Goal: Task Accomplishment & Management: Manage account settings

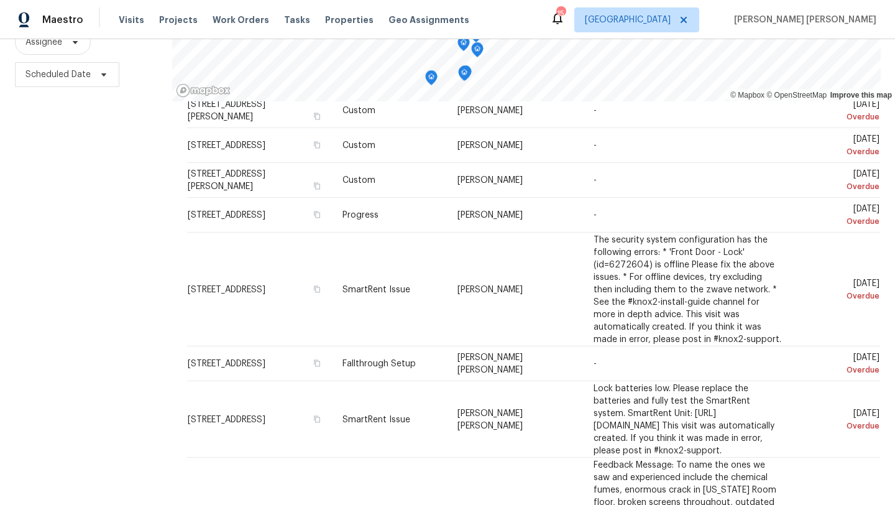
scroll to position [595, 0]
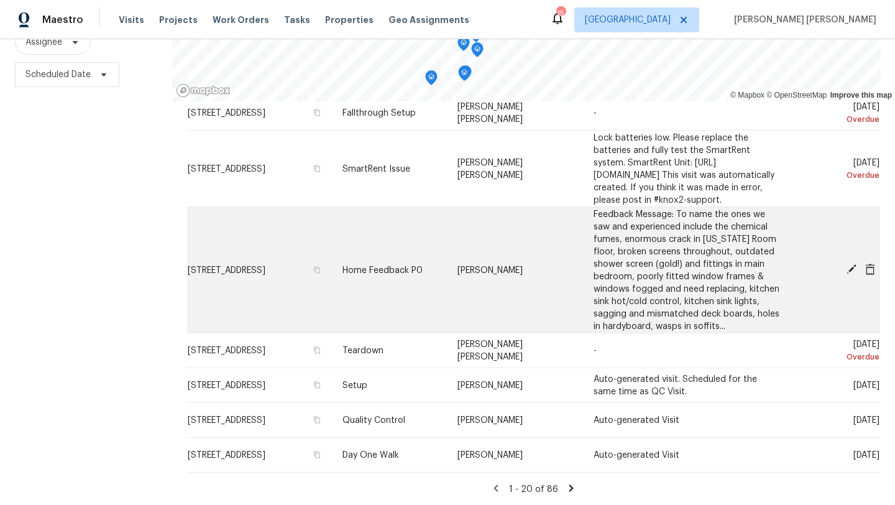
click at [265, 265] on span "[STREET_ADDRESS]" at bounding box center [227, 269] width 78 height 9
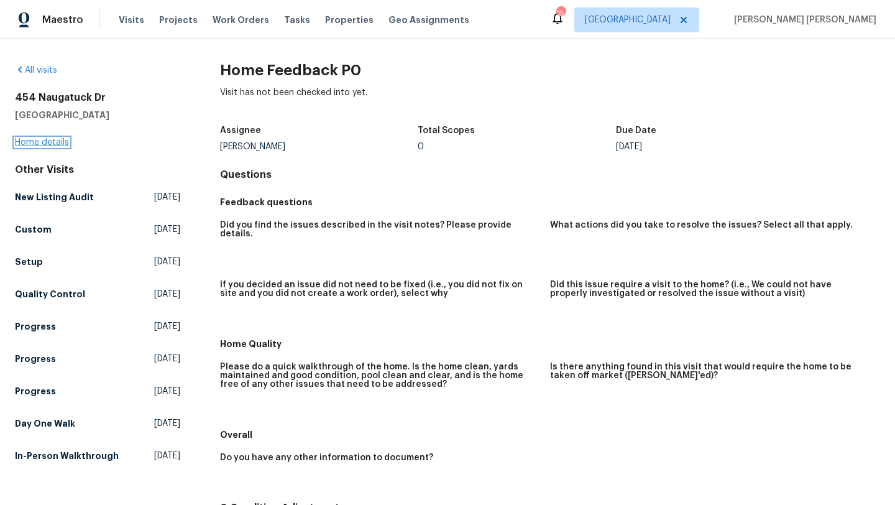
click at [51, 144] on link "Home details" at bounding box center [42, 142] width 54 height 9
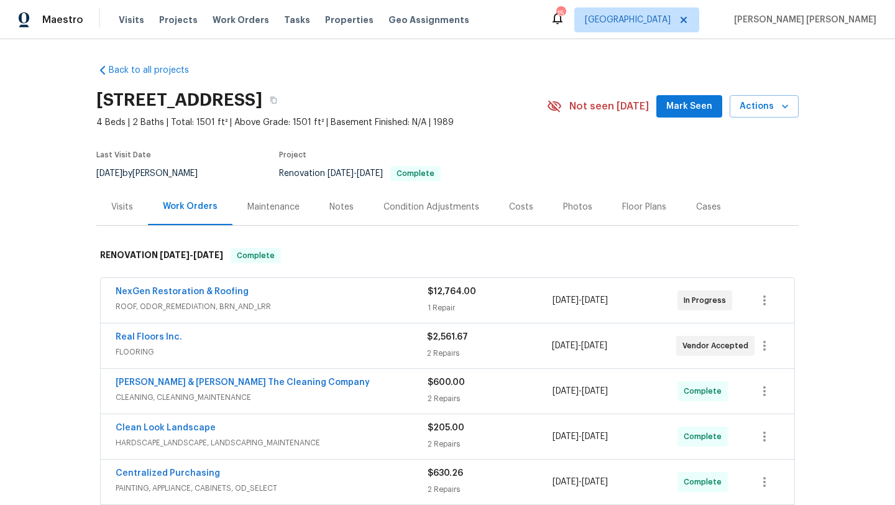
click at [122, 207] on div "Visits" at bounding box center [122, 207] width 22 height 12
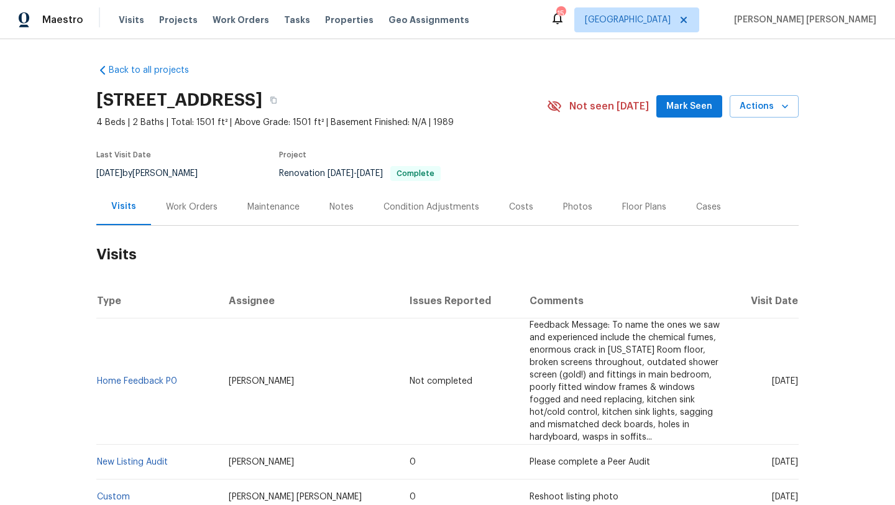
click at [773, 378] on span "Sun, Sep 14 2025" at bounding box center [785, 381] width 26 height 9
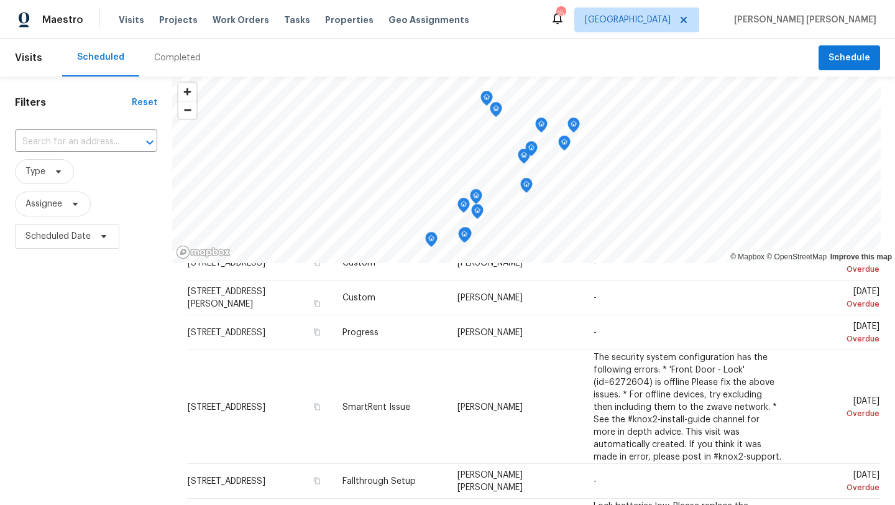
scroll to position [439, 0]
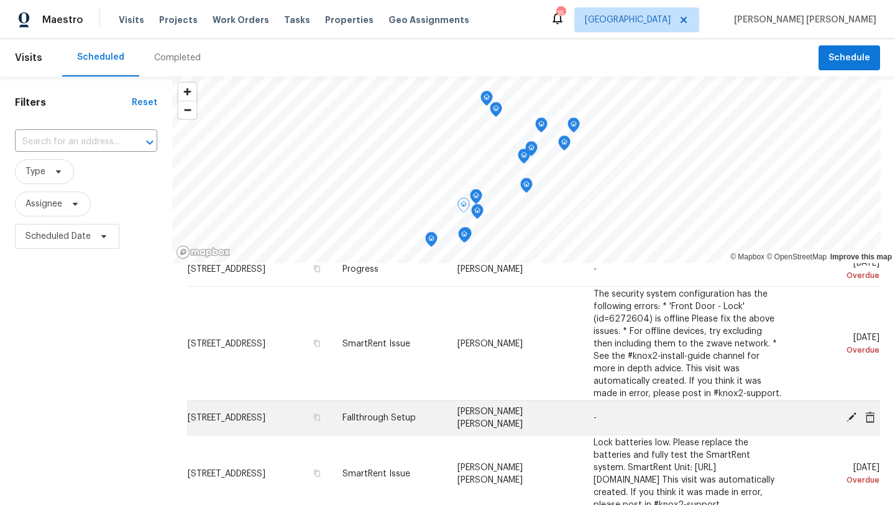
click at [851, 416] on icon at bounding box center [851, 416] width 10 height 10
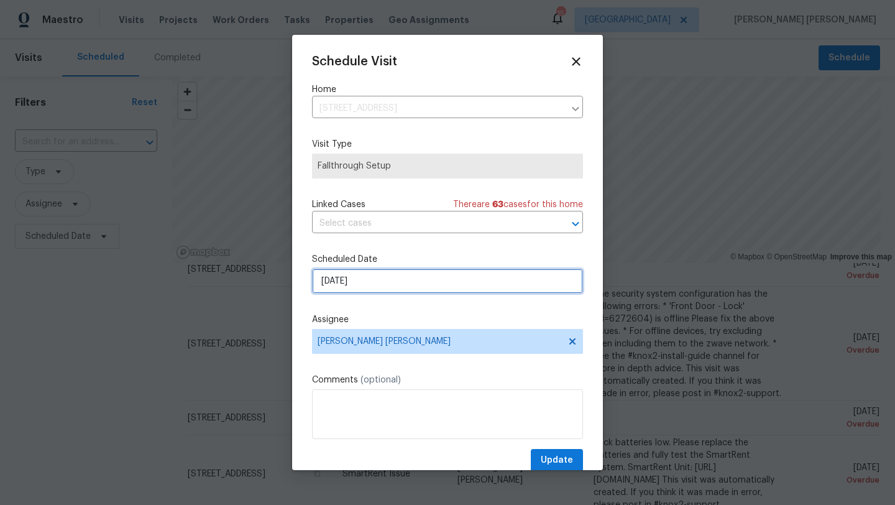
click at [373, 282] on input "9/13/2025" at bounding box center [447, 280] width 271 height 25
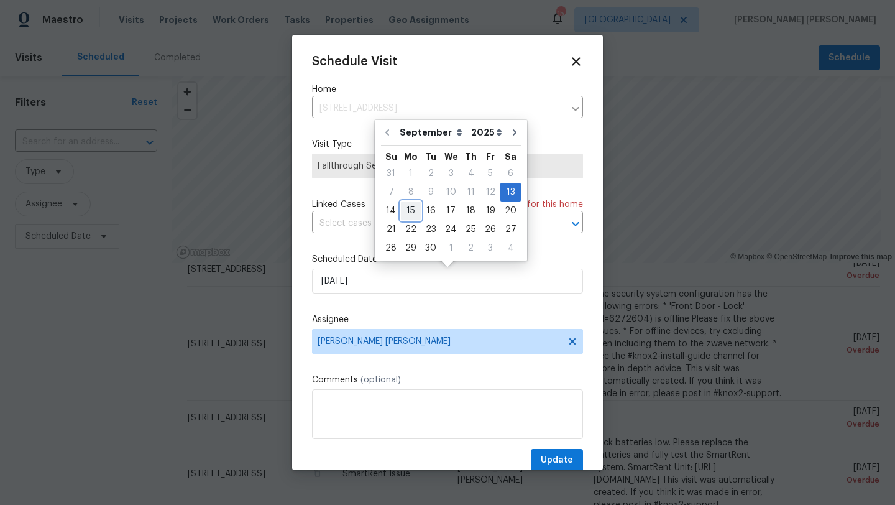
click at [410, 208] on div "15" at bounding box center [411, 210] width 20 height 17
type input "[DATE]"
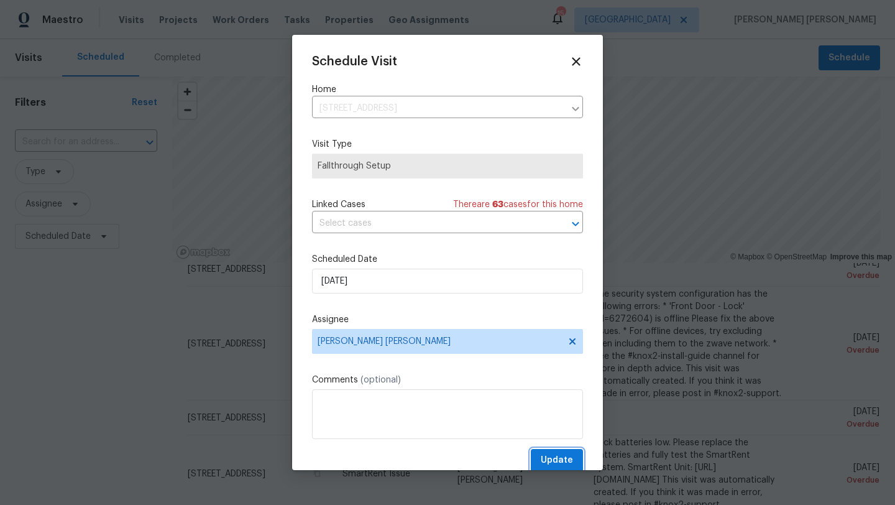
click at [559, 464] on span "Update" at bounding box center [557, 460] width 32 height 16
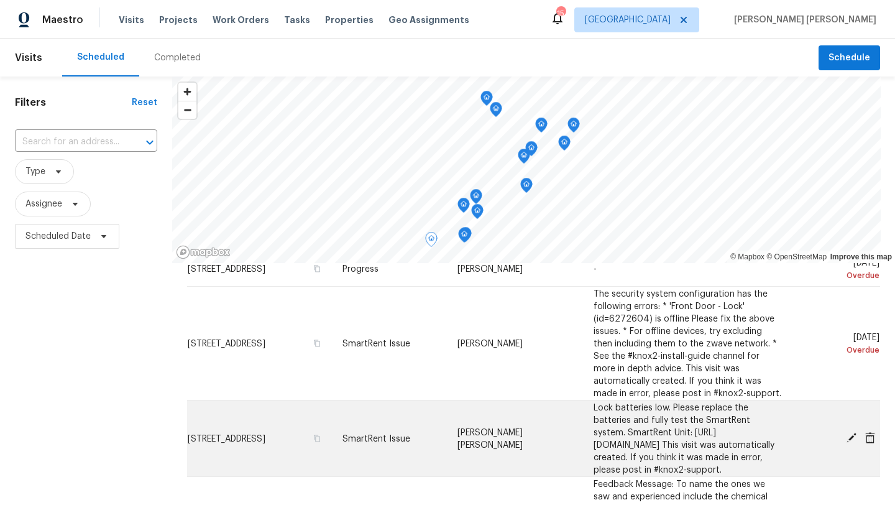
click at [850, 442] on icon at bounding box center [851, 438] width 10 height 10
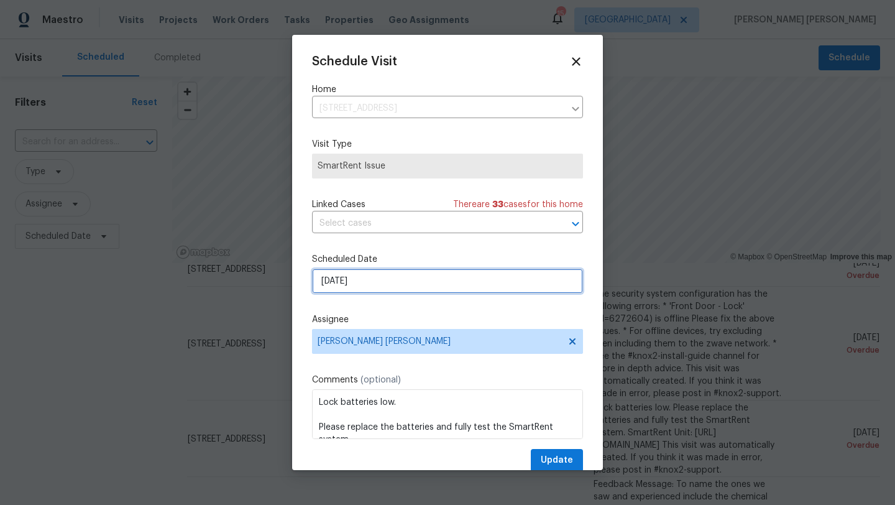
click at [385, 291] on input "9/14/2025" at bounding box center [447, 280] width 271 height 25
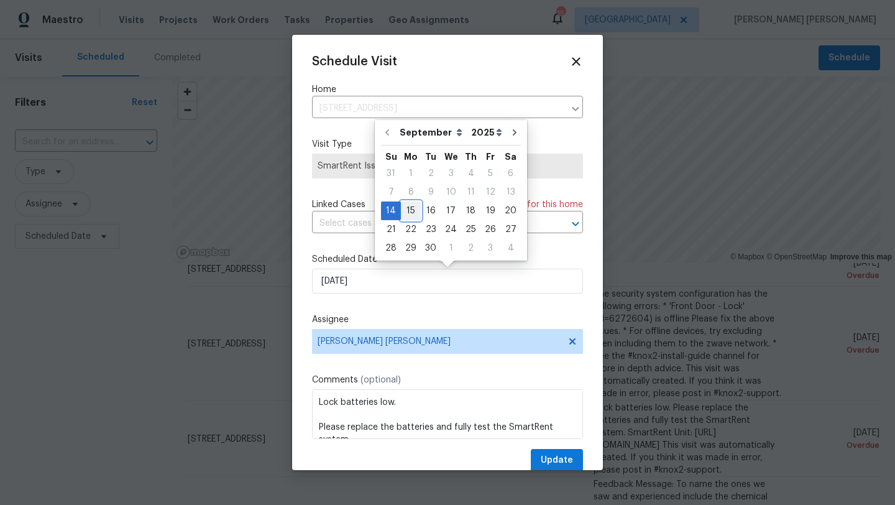
click at [411, 211] on div "15" at bounding box center [411, 210] width 20 height 17
type input "[DATE]"
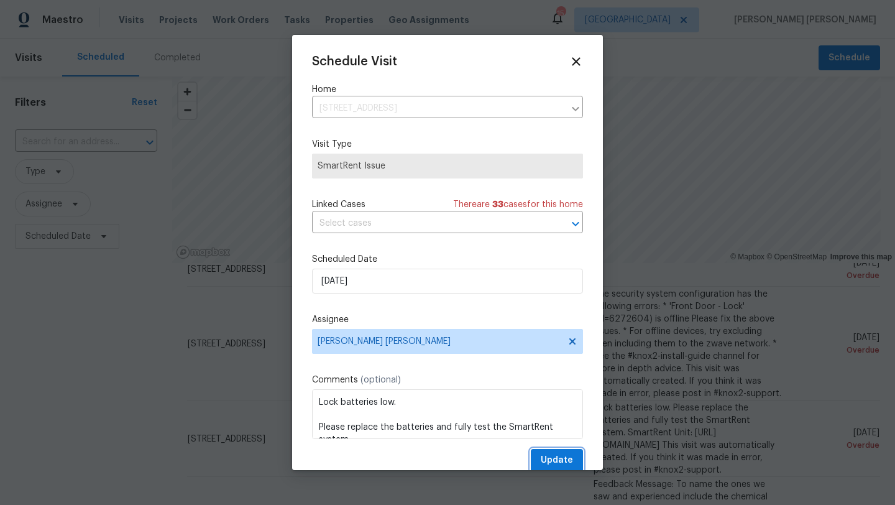
click at [564, 459] on span "Update" at bounding box center [557, 460] width 32 height 16
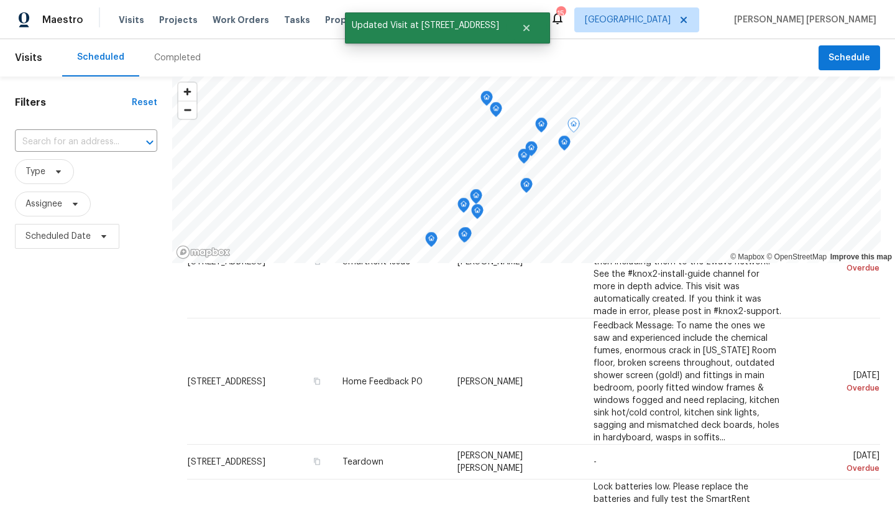
scroll to position [522, 0]
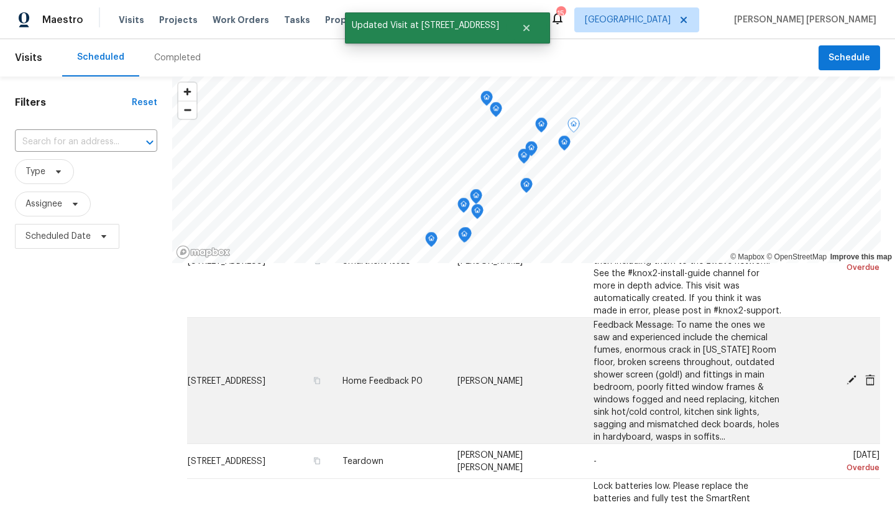
click at [853, 377] on icon at bounding box center [851, 380] width 10 height 10
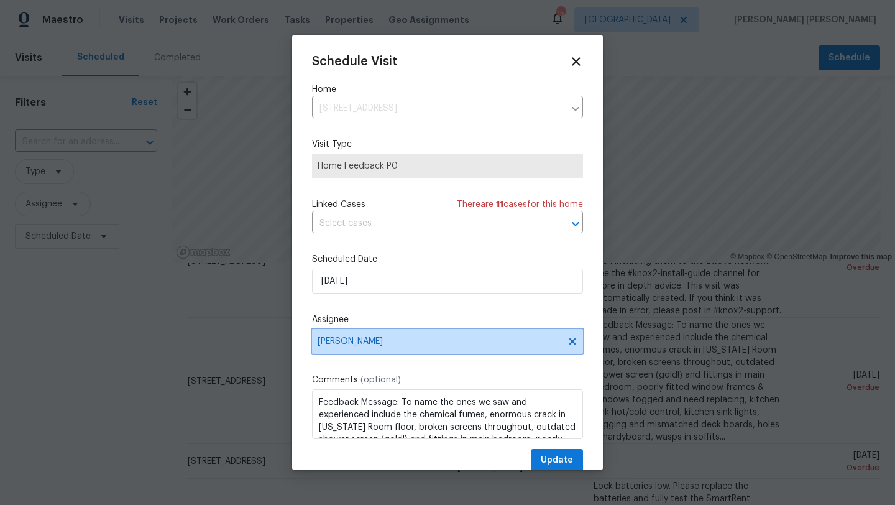
click at [375, 347] on span "[PERSON_NAME]" at bounding box center [447, 341] width 271 height 25
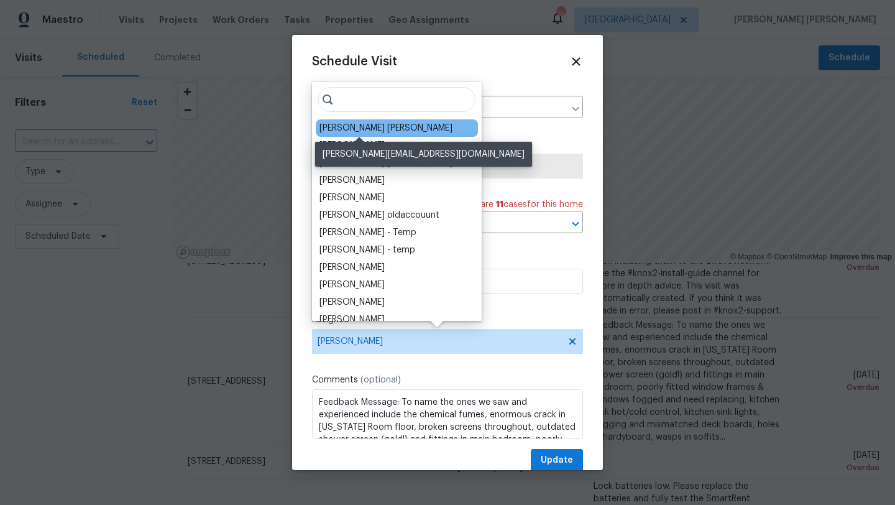
click at [360, 124] on div "[PERSON_NAME] [PERSON_NAME]" at bounding box center [385, 128] width 133 height 12
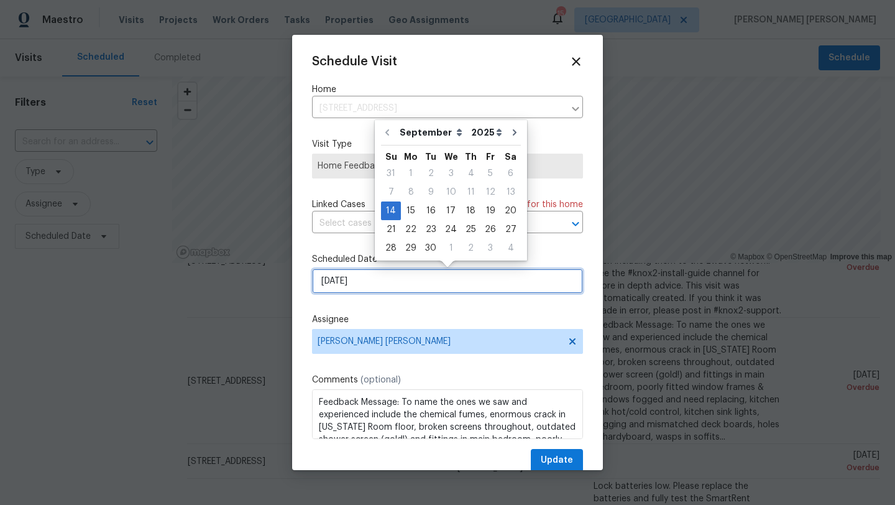
click at [362, 278] on input "9/14/2025" at bounding box center [447, 280] width 271 height 25
click at [415, 209] on div "15" at bounding box center [411, 210] width 20 height 17
type input "[DATE]"
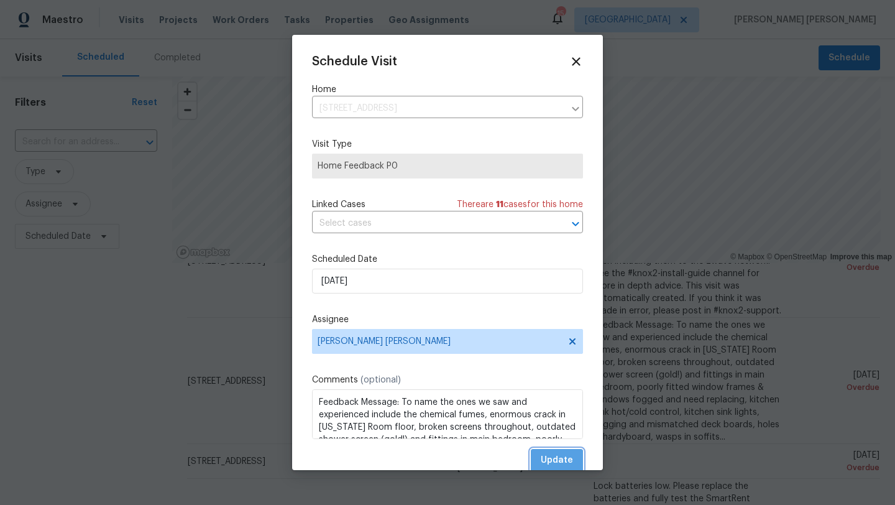
click at [550, 461] on span "Update" at bounding box center [557, 460] width 32 height 16
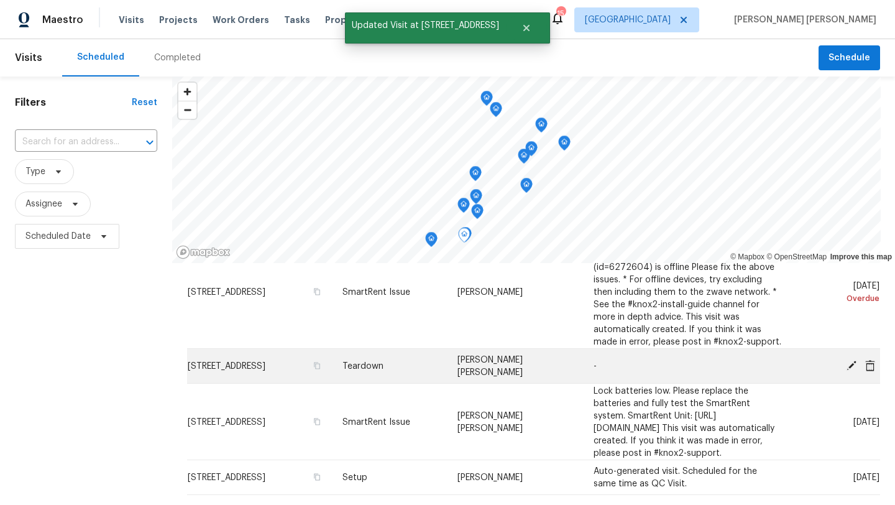
scroll to position [503, 0]
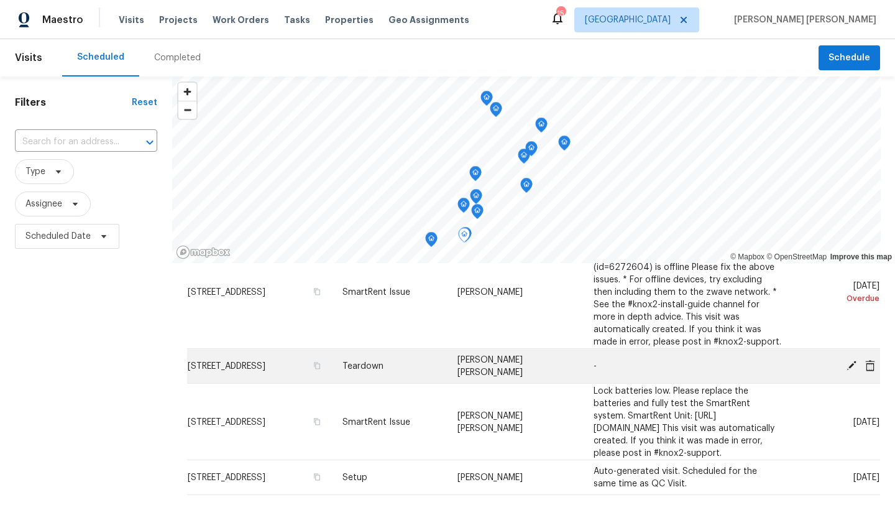
click at [854, 359] on icon at bounding box center [851, 364] width 11 height 11
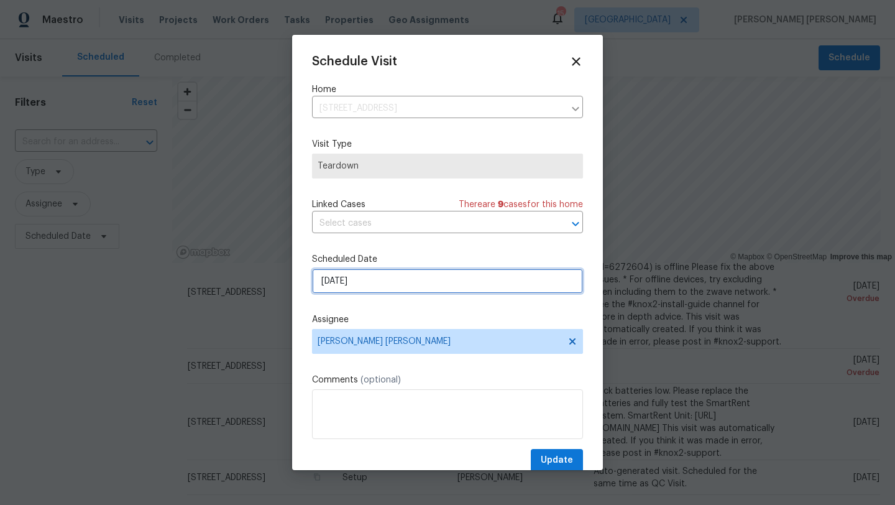
click at [350, 278] on input "9/14/2025" at bounding box center [447, 280] width 271 height 25
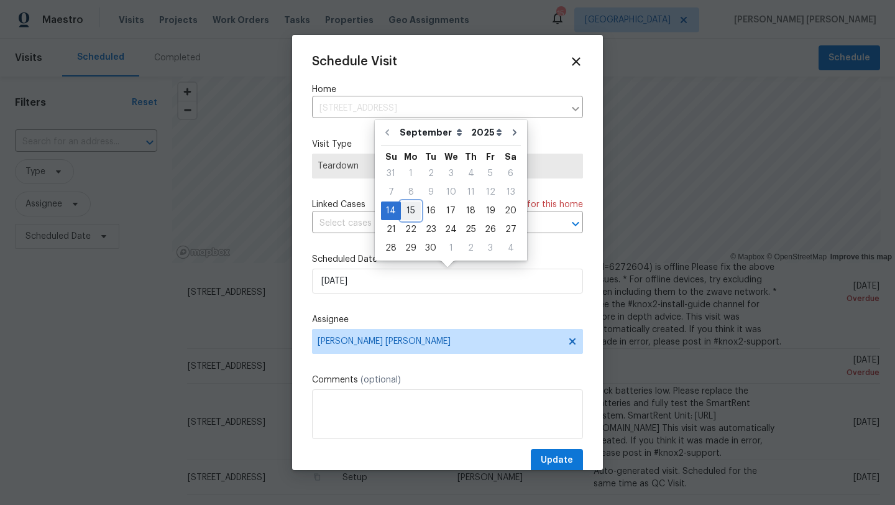
click at [410, 213] on div "15" at bounding box center [411, 210] width 20 height 17
type input "[DATE]"
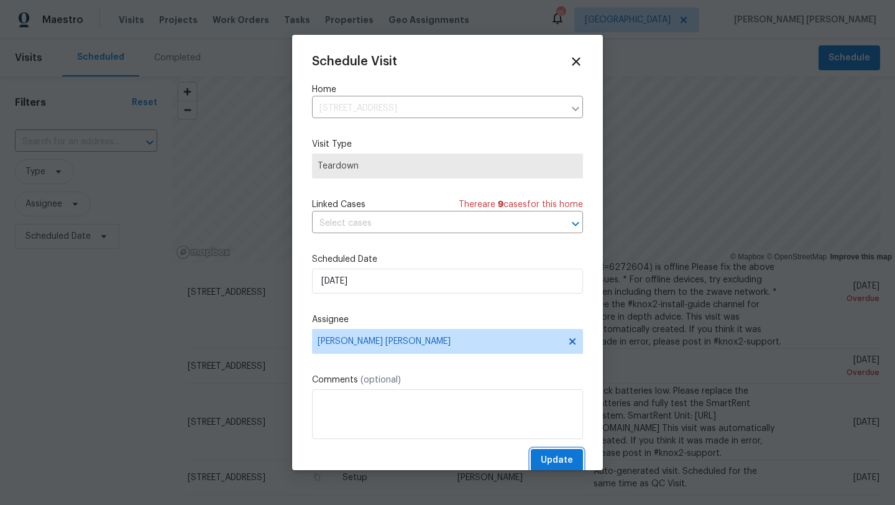
click at [562, 462] on span "Update" at bounding box center [557, 460] width 32 height 16
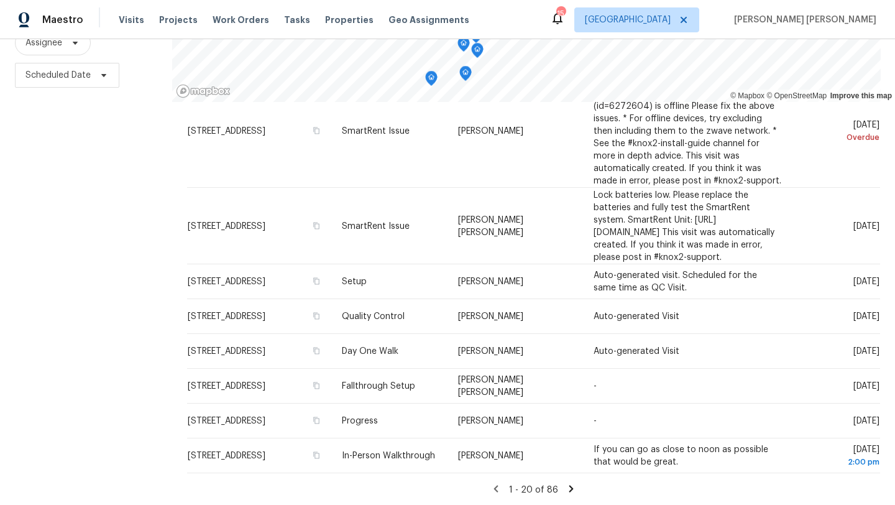
scroll to position [162, 0]
click at [572, 489] on icon at bounding box center [571, 487] width 11 height 11
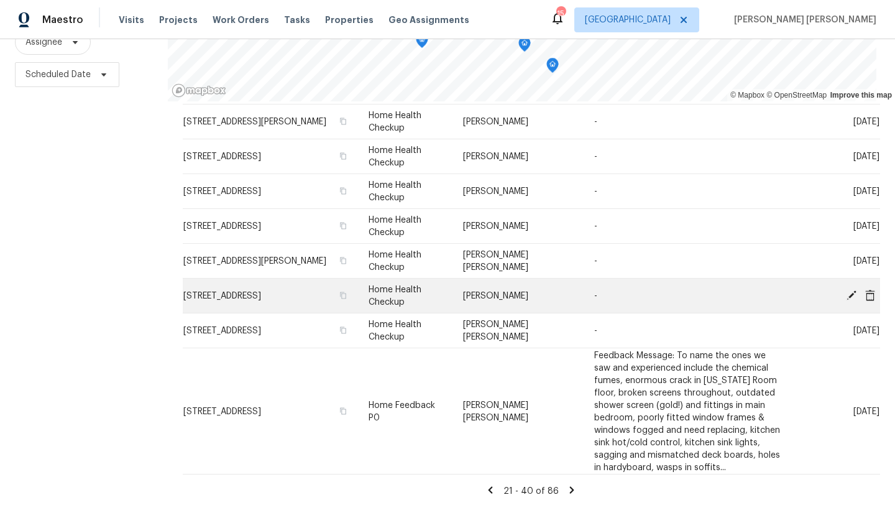
scroll to position [462, 0]
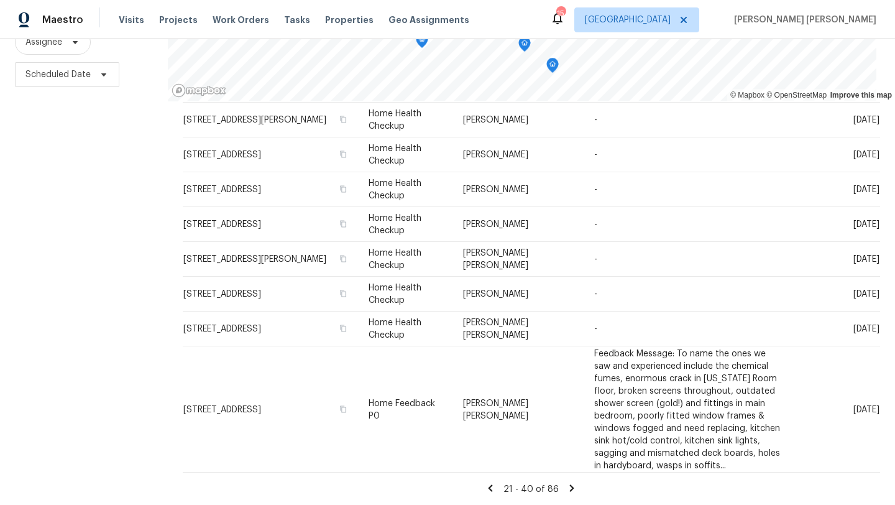
click at [570, 488] on icon at bounding box center [571, 487] width 11 height 11
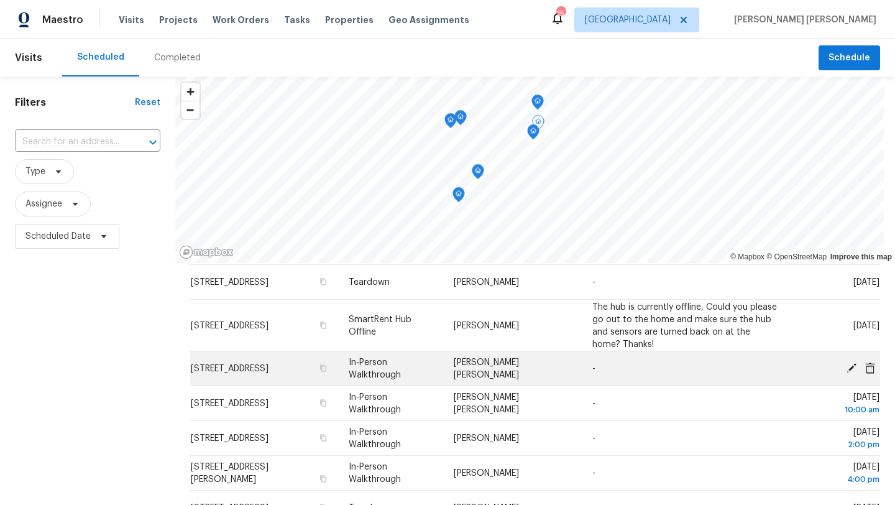
scroll to position [0, 0]
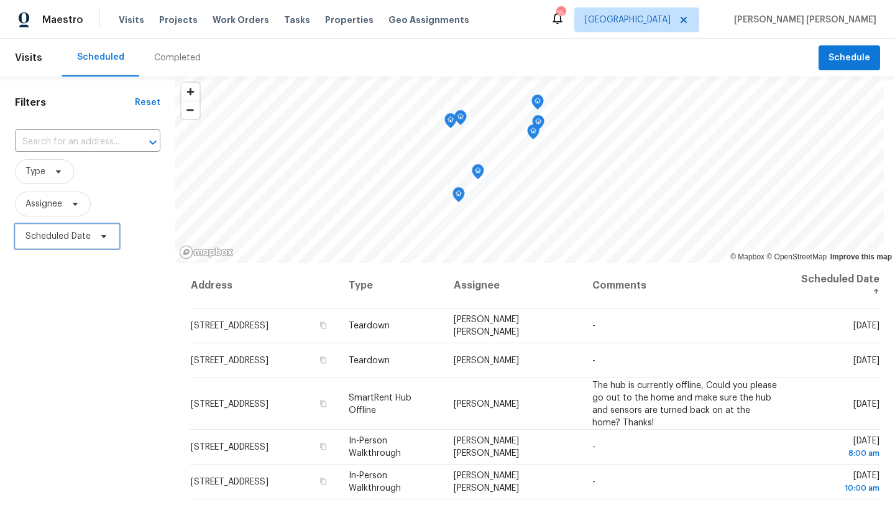
click at [80, 226] on span "Scheduled Date" at bounding box center [67, 236] width 104 height 25
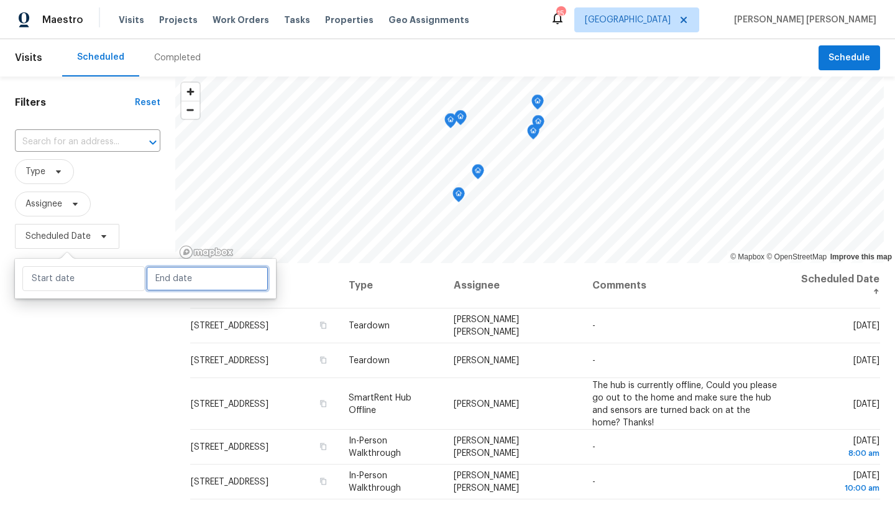
click at [161, 290] on input "text" at bounding box center [207, 278] width 122 height 25
select select "8"
select select "2025"
select select "9"
select select "2025"
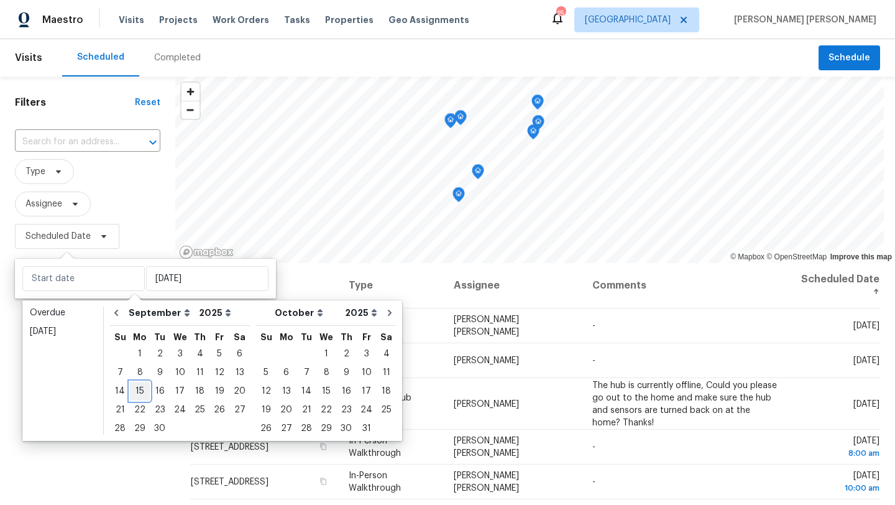
click at [142, 384] on div "15" at bounding box center [140, 390] width 20 height 17
type input "[DATE]"
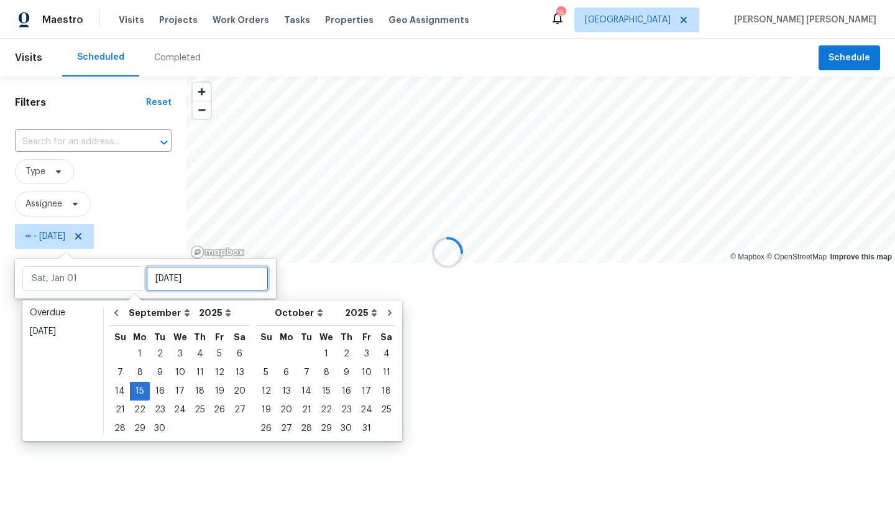
type input "[DATE]"
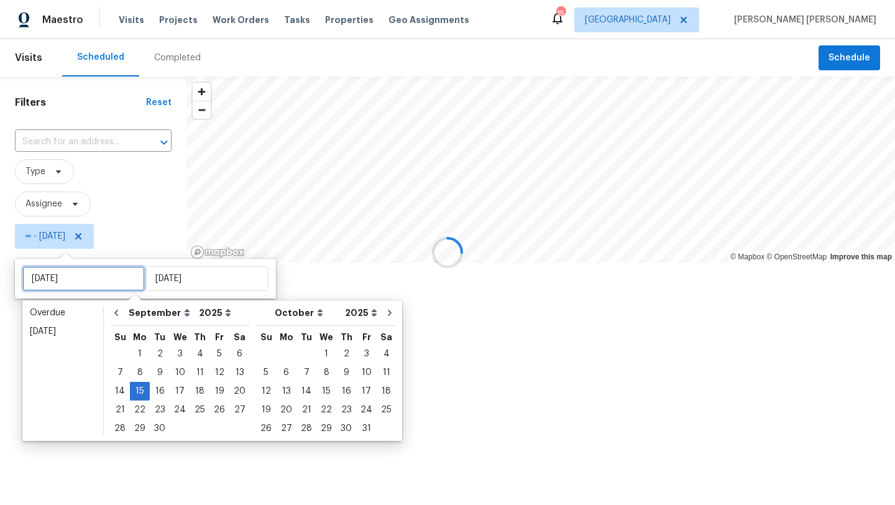
type input "[DATE]"
click at [116, 468] on div at bounding box center [447, 252] width 895 height 505
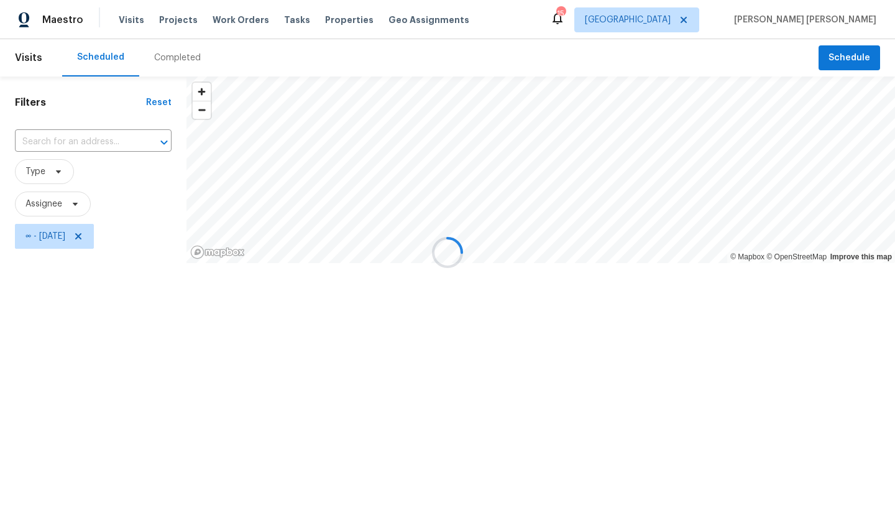
click at [66, 229] on div at bounding box center [447, 252] width 895 height 505
click at [74, 236] on div at bounding box center [447, 252] width 895 height 505
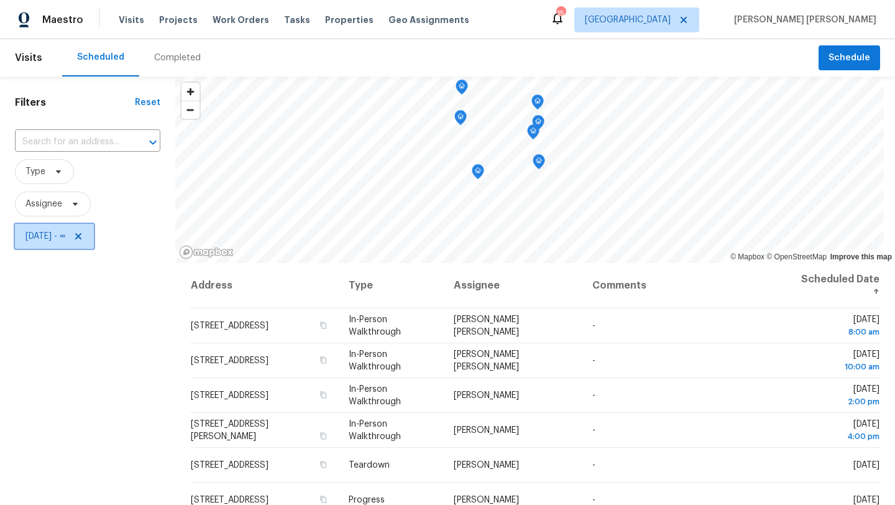
click at [60, 230] on span "[DATE] - ∞" at bounding box center [45, 236] width 40 height 12
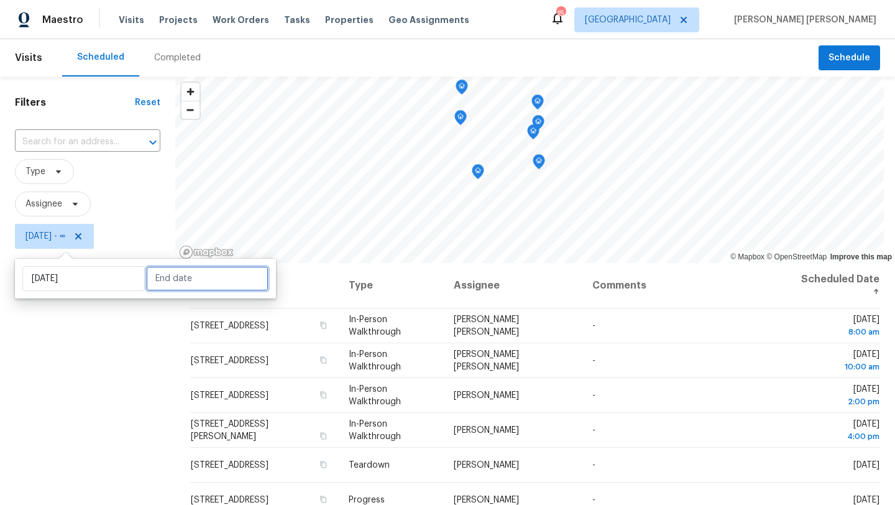
select select "8"
select select "2025"
select select "9"
select select "2025"
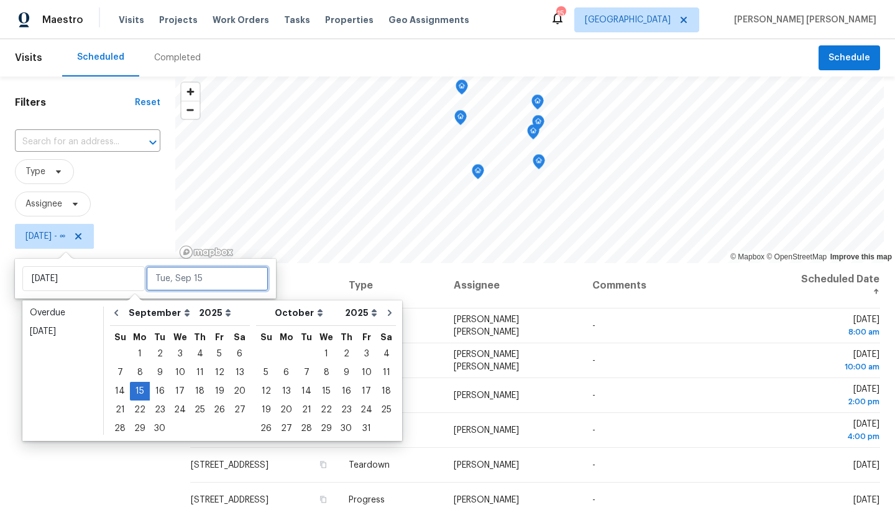
click at [163, 283] on input "text" at bounding box center [207, 278] width 122 height 25
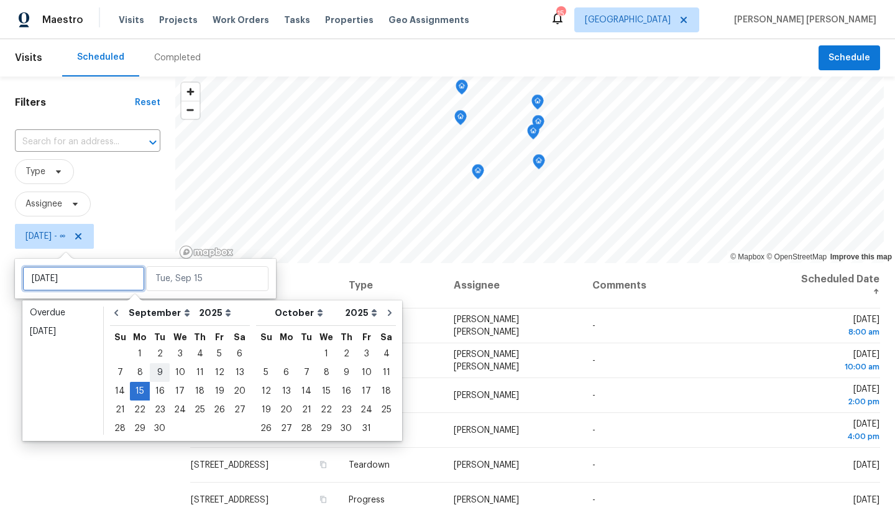
type input "[DATE]"
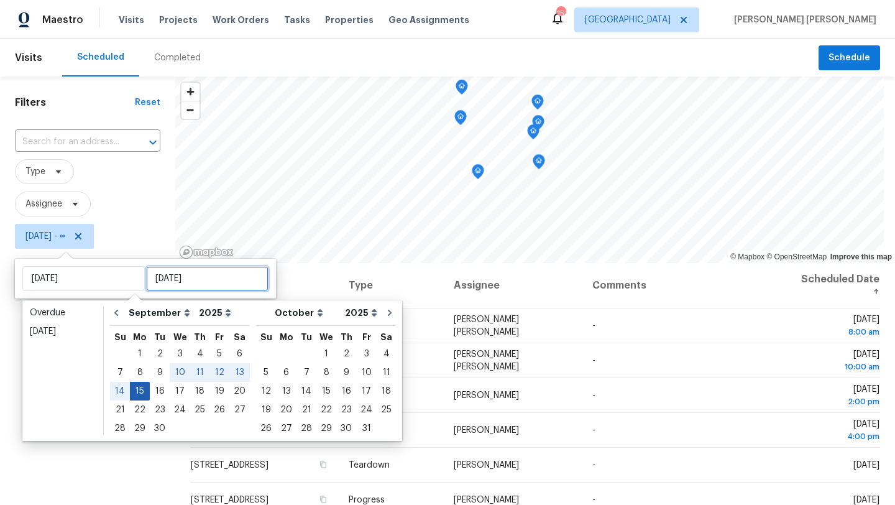
type input "[DATE]"
click at [140, 387] on div "15" at bounding box center [140, 390] width 20 height 17
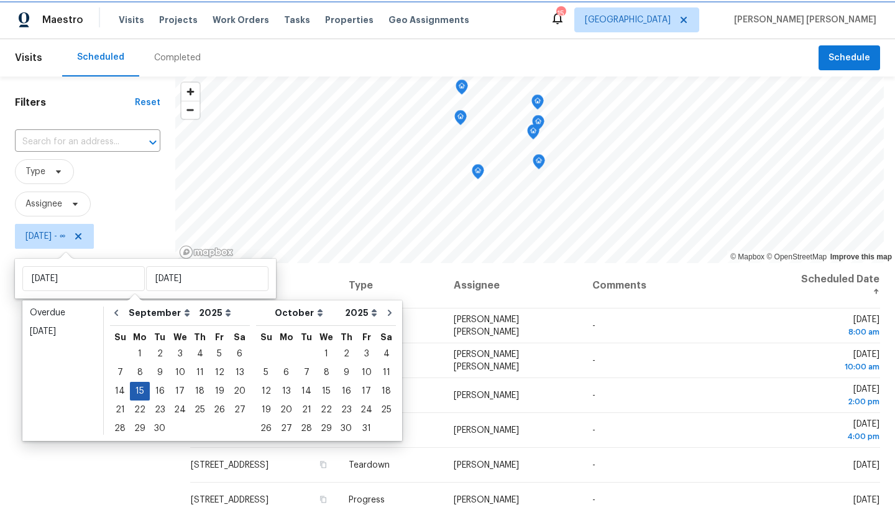
type input "[DATE]"
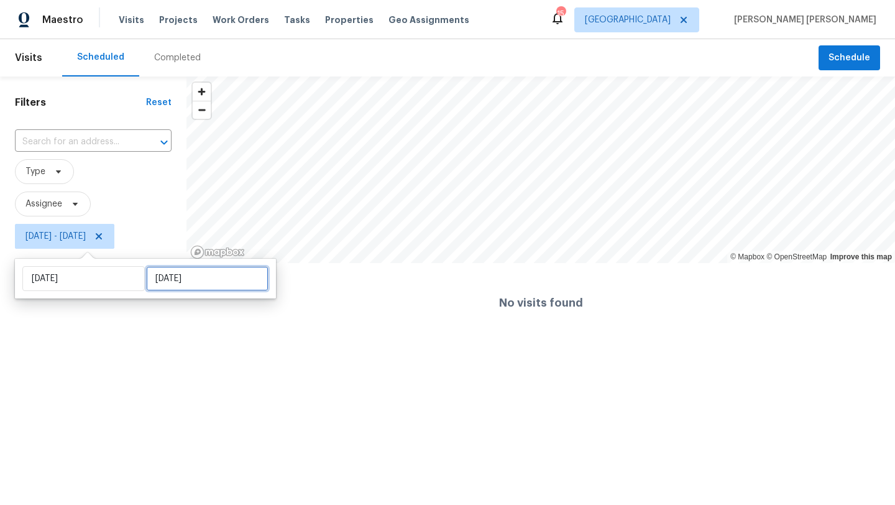
select select "8"
select select "2025"
select select "9"
select select "2025"
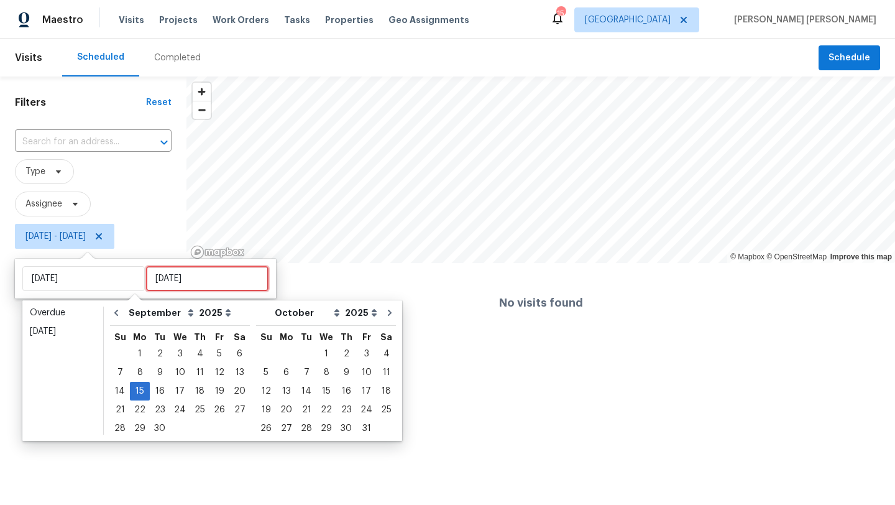
click at [152, 282] on input "[DATE]" at bounding box center [207, 278] width 122 height 25
type input "[DATE]"
click at [144, 392] on div "15" at bounding box center [140, 390] width 20 height 17
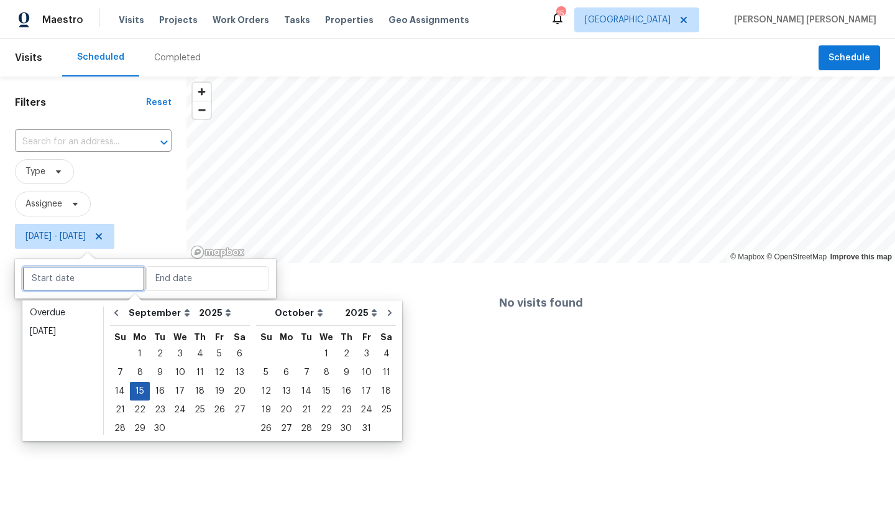
type input "[DATE]"
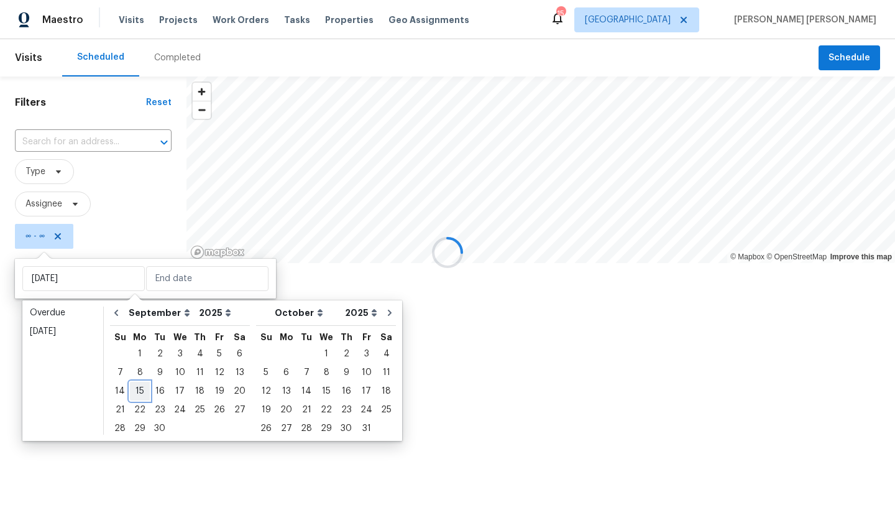
click at [134, 387] on div "15" at bounding box center [140, 390] width 20 height 17
type input "[DATE]"
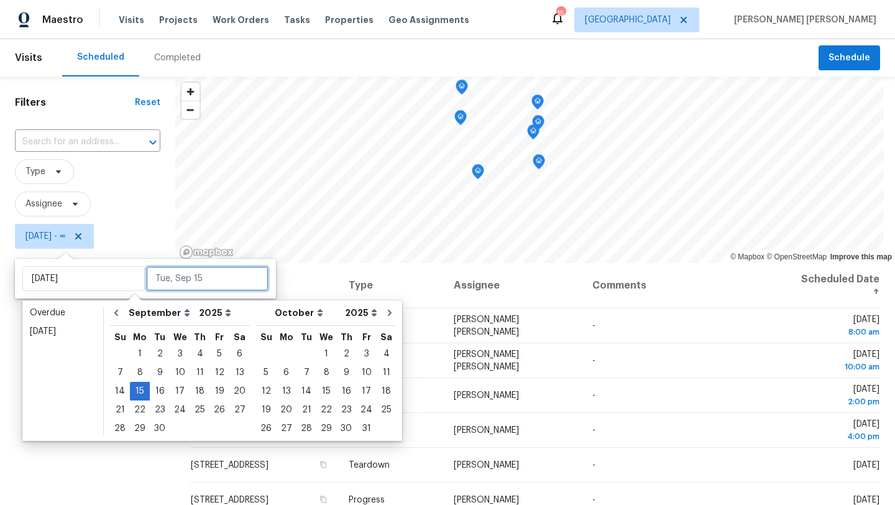
type input "[DATE]"
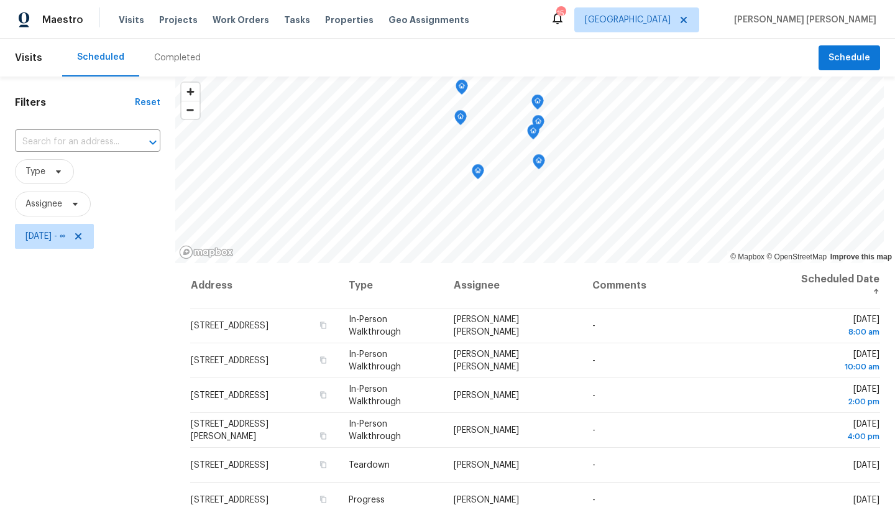
click at [76, 465] on div "Filters Reset ​ Type Assignee [DATE] - ∞" at bounding box center [87, 371] width 175 height 590
click at [73, 247] on span "[DATE] - ∞" at bounding box center [54, 236] width 79 height 25
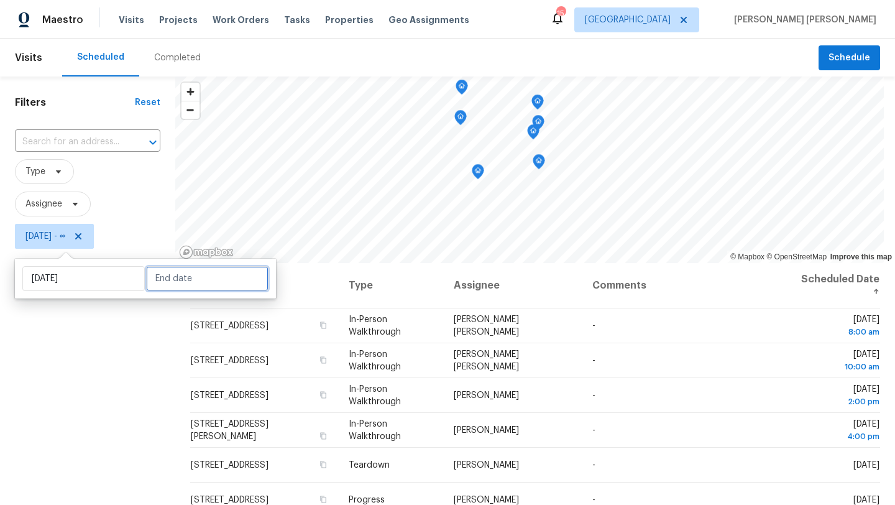
click at [146, 272] on input "text" at bounding box center [207, 278] width 122 height 25
select select "8"
select select "2025"
select select "9"
select select "2025"
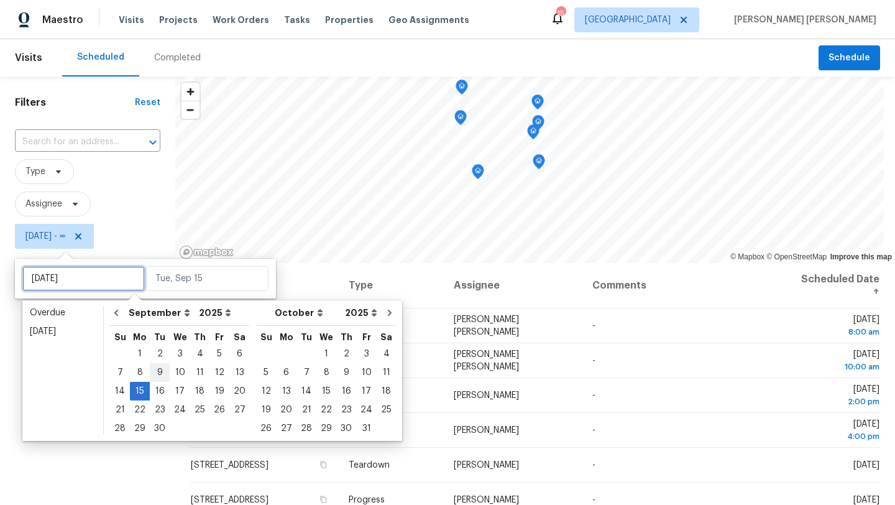
type input "[DATE]"
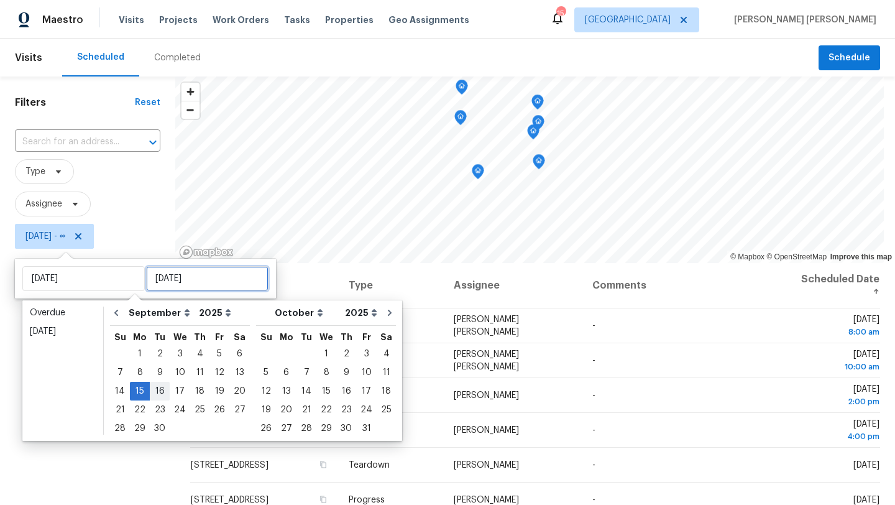
type input "[DATE]"
click at [140, 388] on div "15" at bounding box center [140, 390] width 20 height 17
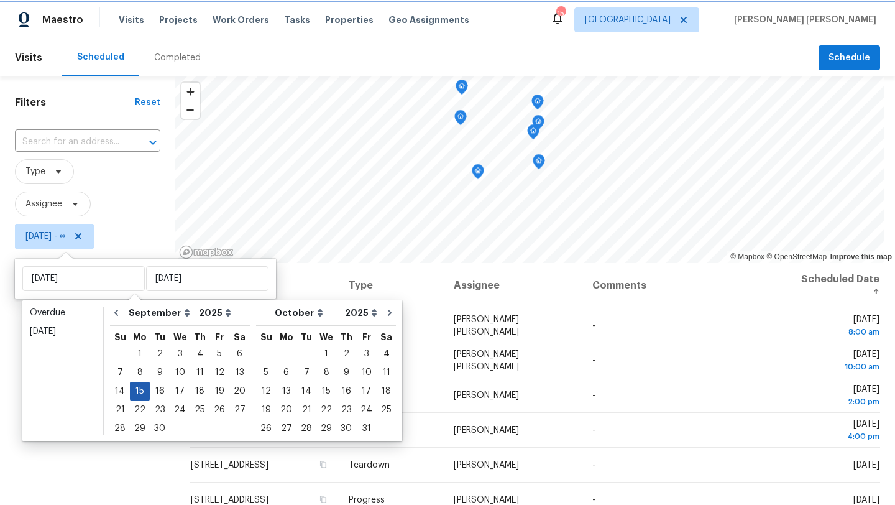
type input "[DATE]"
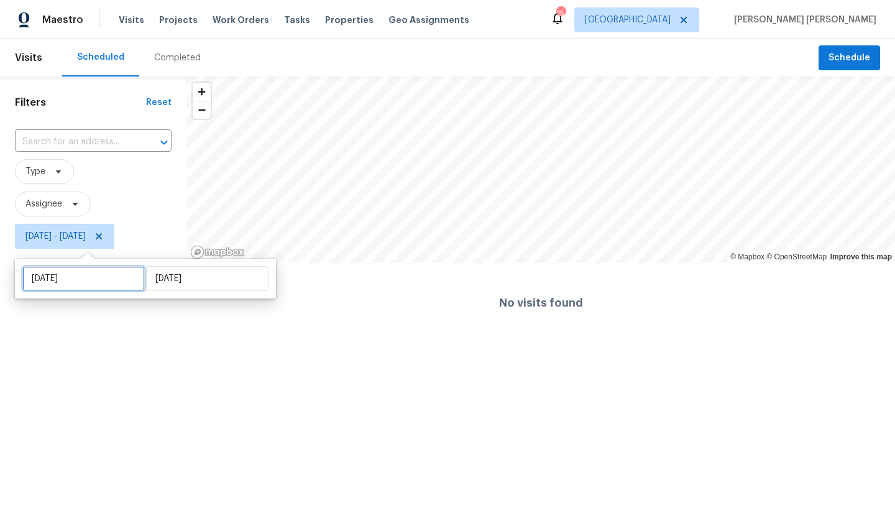
click at [94, 282] on input "[DATE]" at bounding box center [83, 278] width 122 height 25
select select "8"
select select "2025"
select select "9"
select select "2025"
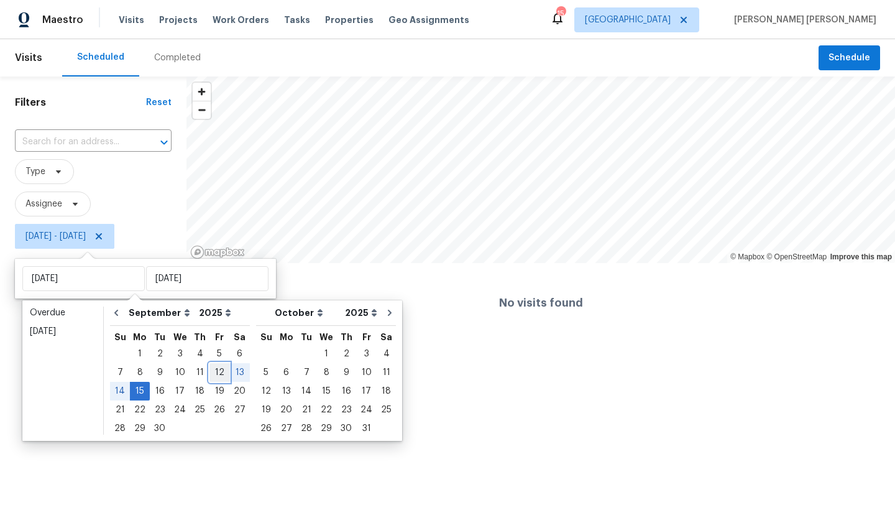
click at [214, 372] on div "12" at bounding box center [219, 372] width 20 height 17
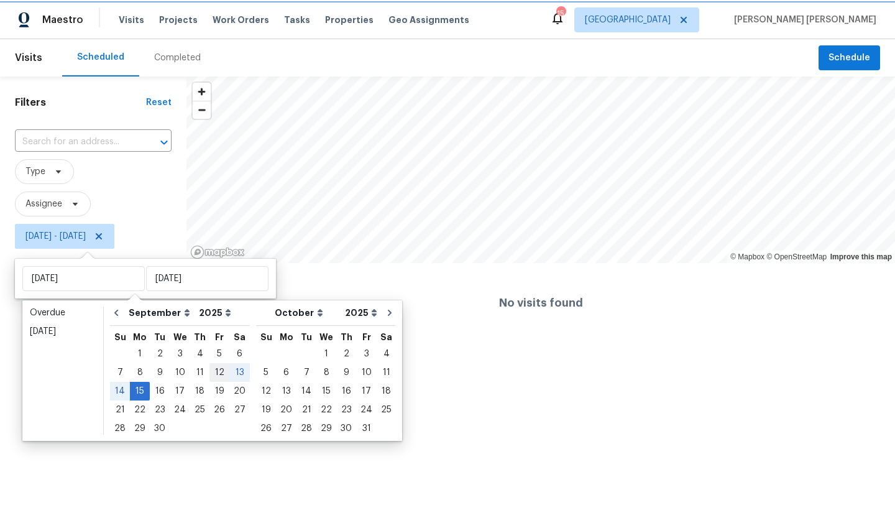
type input "[DATE]"
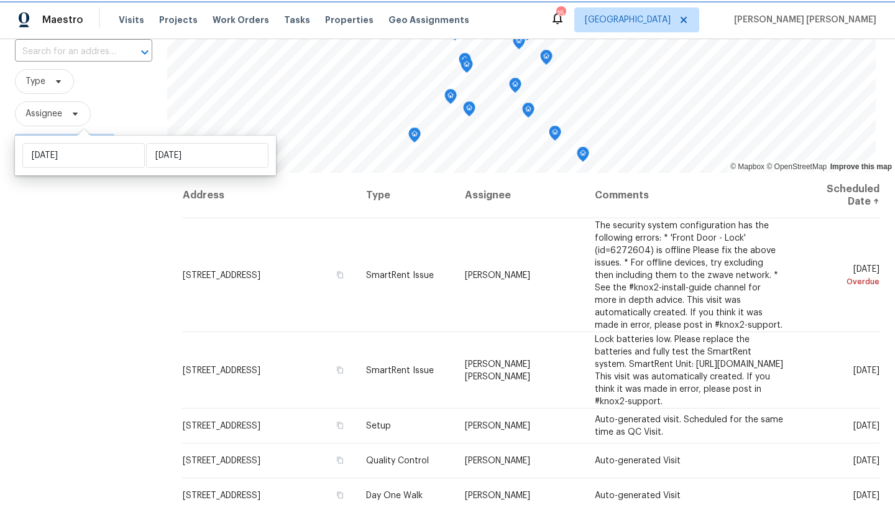
scroll to position [162, 0]
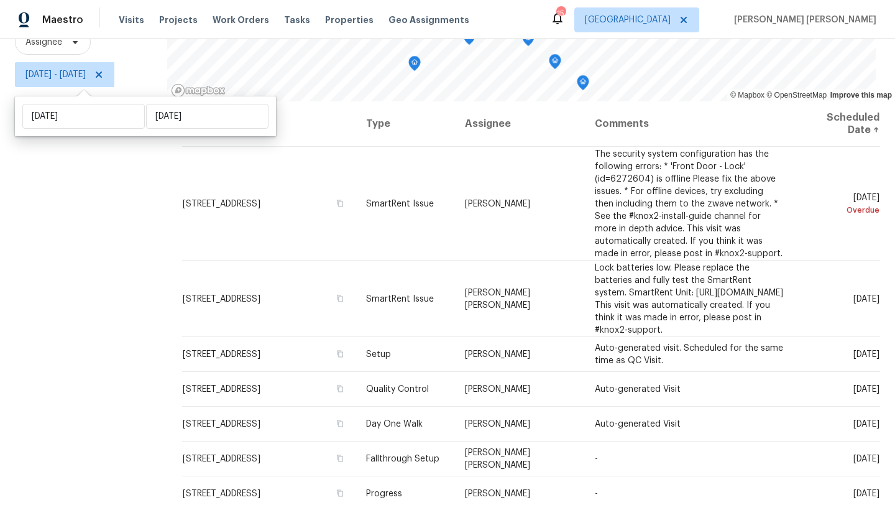
click at [102, 349] on div "Filters Reset ​ Type Assignee [DATE] - [DATE]" at bounding box center [83, 210] width 167 height 590
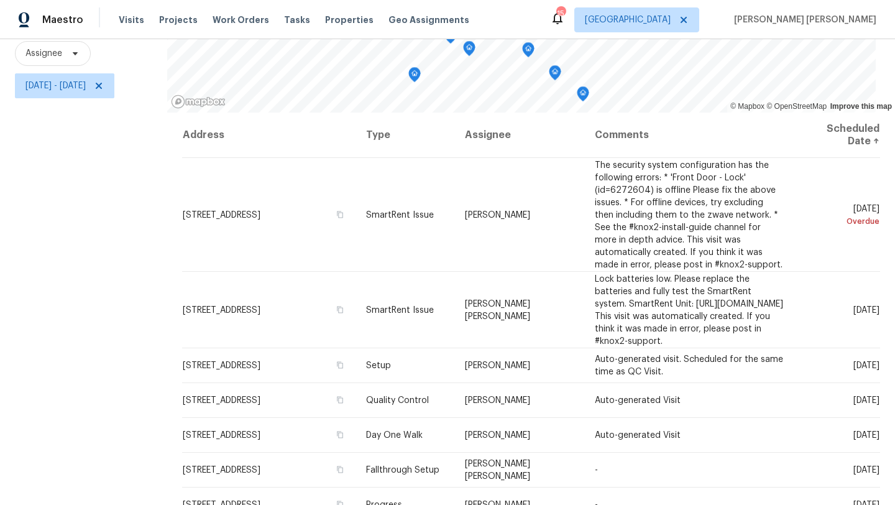
scroll to position [156, 0]
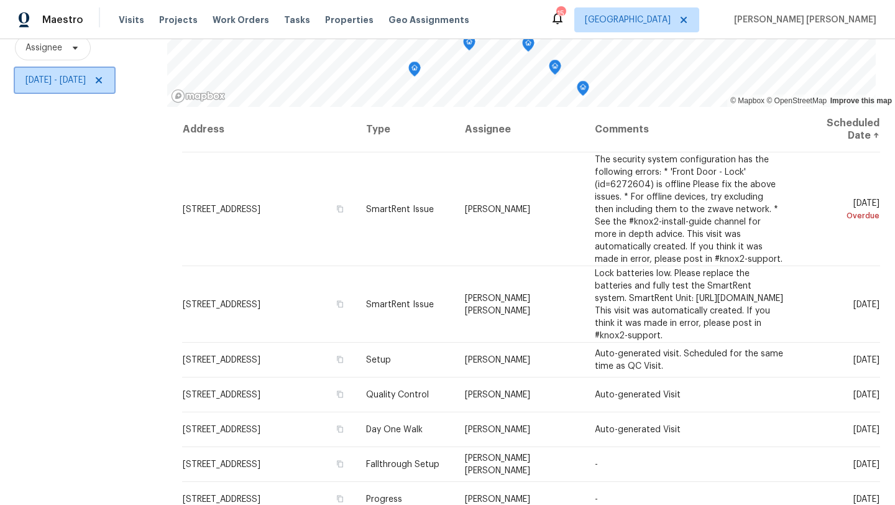
click at [51, 73] on span "[DATE] - [DATE]" at bounding box center [64, 80] width 99 height 25
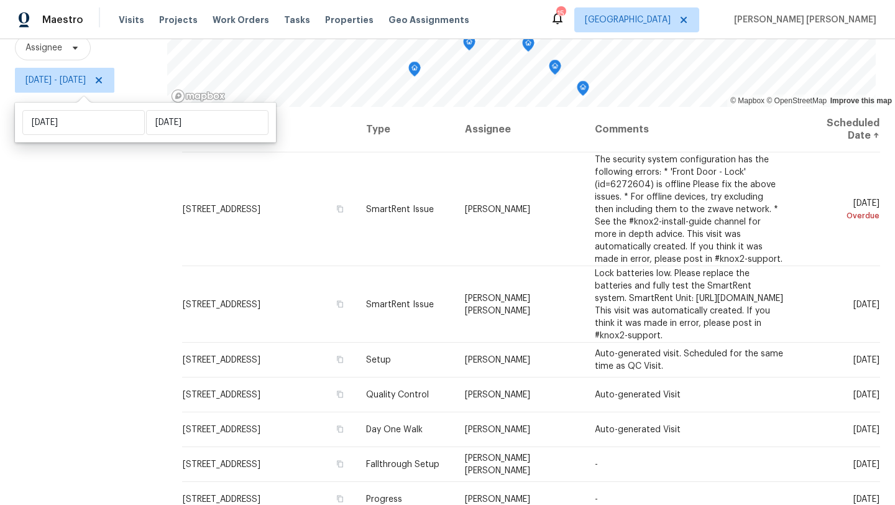
click at [104, 106] on div "[DATE] [DATE]" at bounding box center [145, 123] width 261 height 40
click at [104, 119] on input "[DATE]" at bounding box center [83, 122] width 122 height 25
select select "8"
select select "2025"
select select "9"
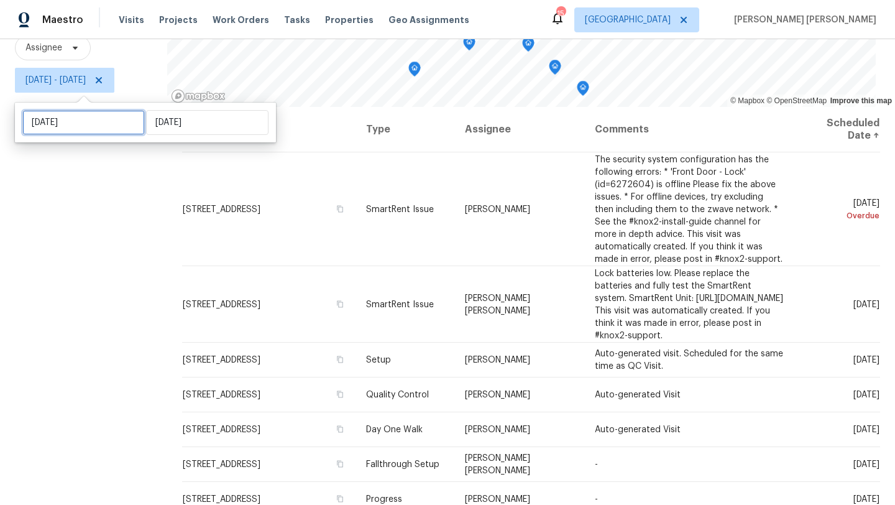
select select "2025"
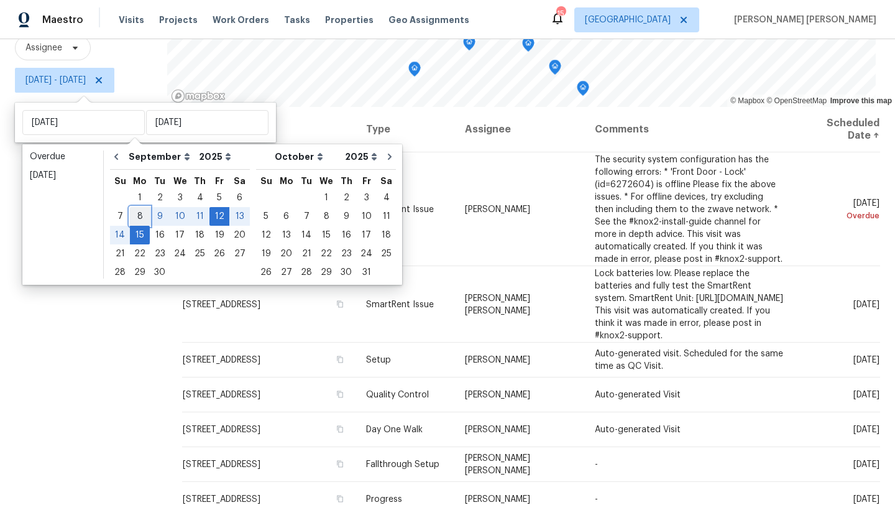
click at [146, 216] on div "8" at bounding box center [140, 216] width 20 height 17
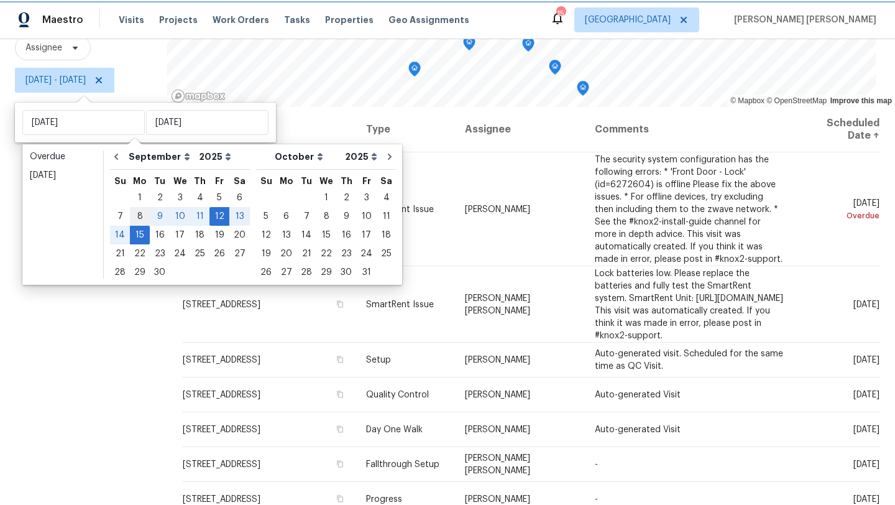
type input "[DATE]"
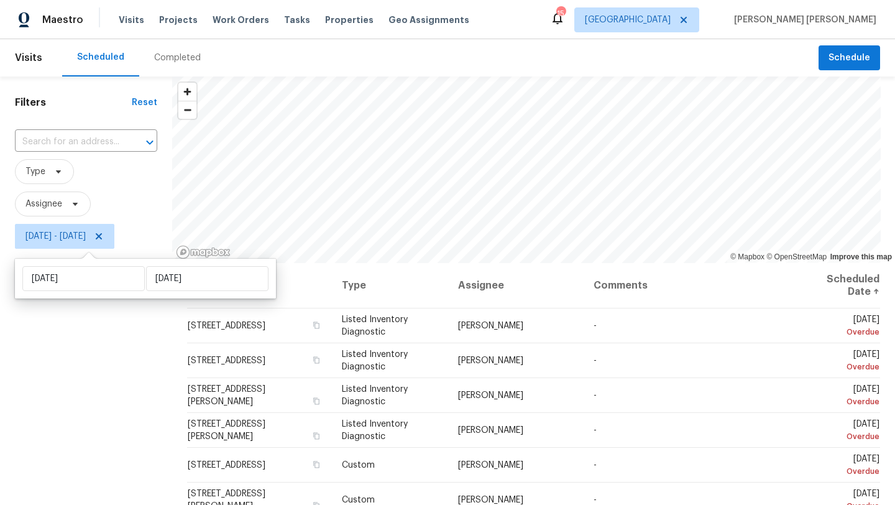
click at [126, 344] on div "Filters Reset ​ Type Assignee [DATE] - [DATE]" at bounding box center [86, 371] width 172 height 590
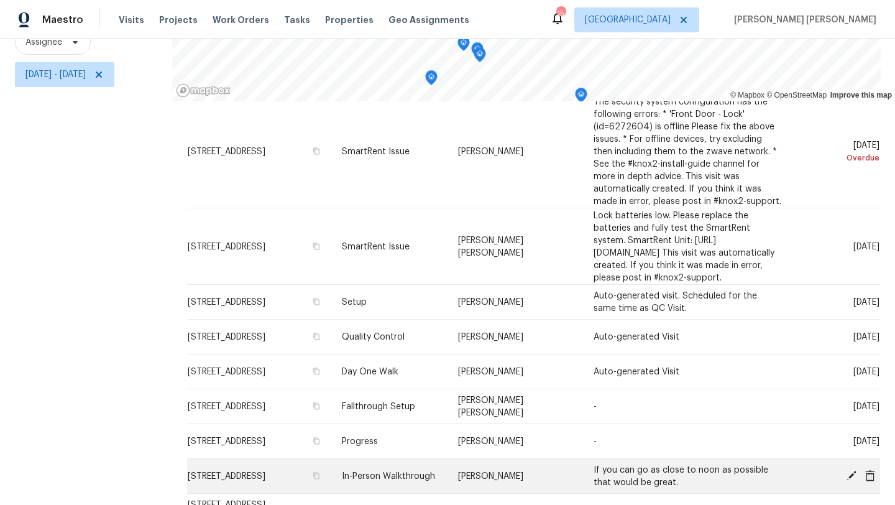
scroll to position [503, 0]
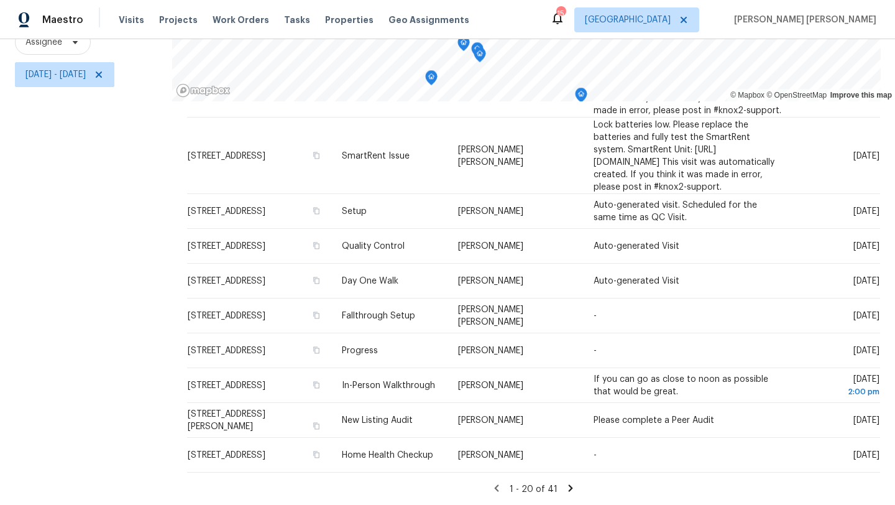
click at [572, 486] on icon at bounding box center [571, 487] width 4 height 7
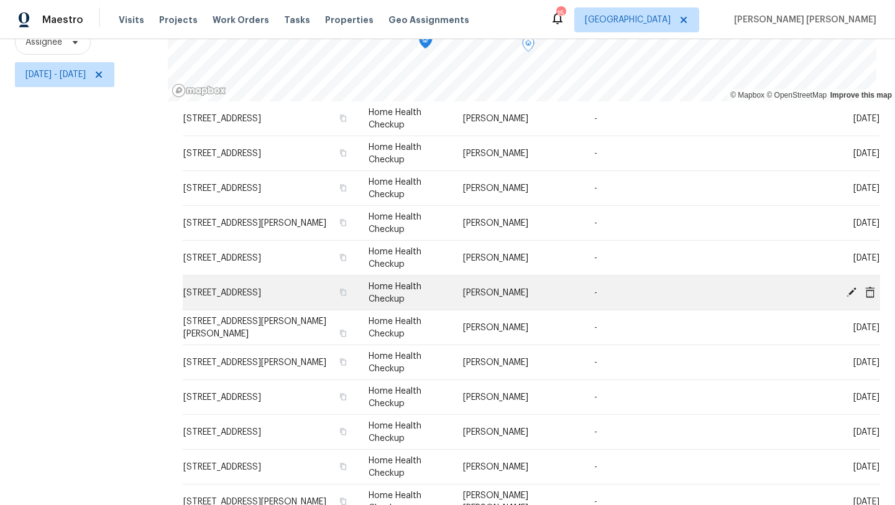
scroll to position [145, 0]
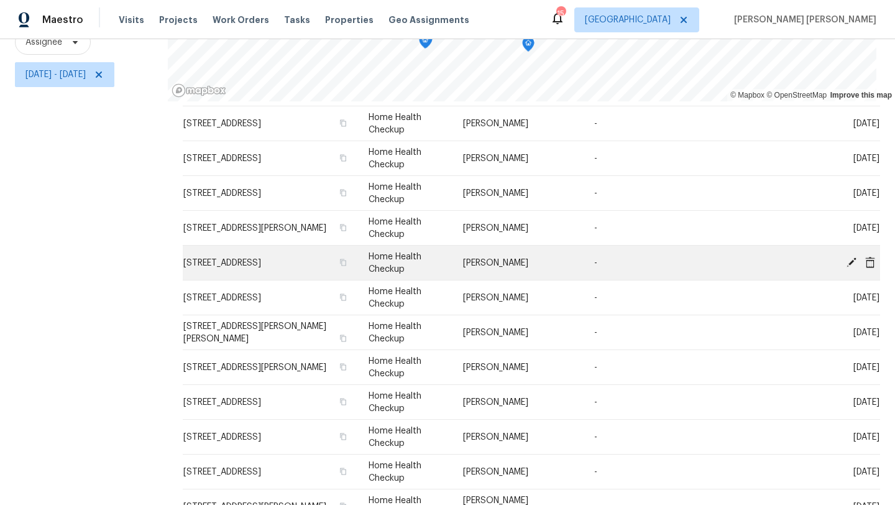
click at [851, 263] on icon at bounding box center [851, 261] width 11 height 11
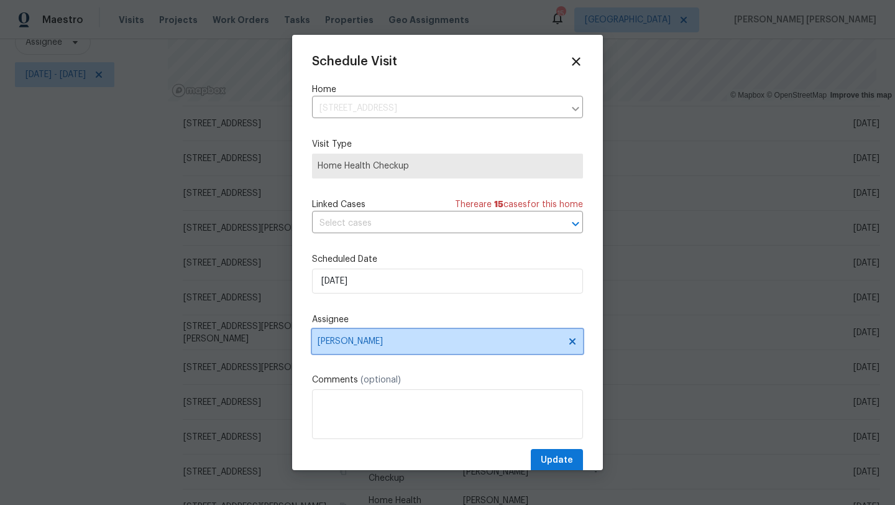
click at [350, 344] on span "[PERSON_NAME]" at bounding box center [440, 341] width 244 height 10
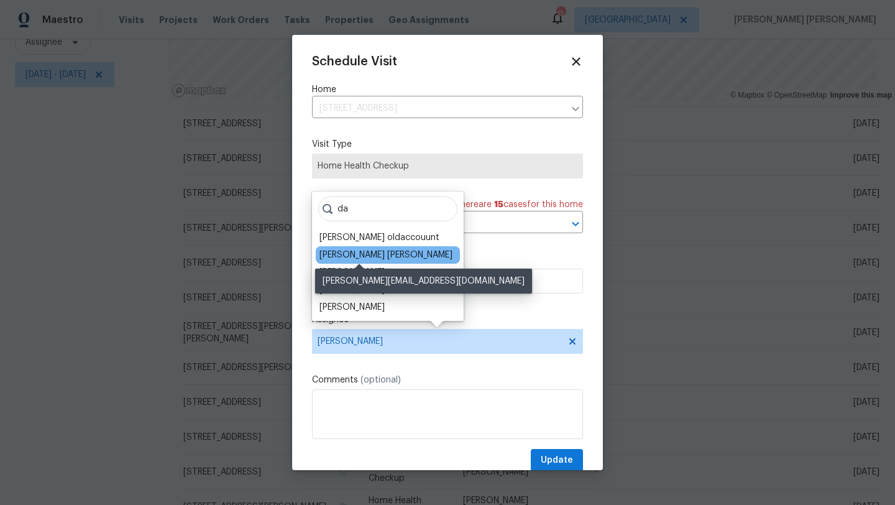
type input "da"
click at [372, 258] on div "[PERSON_NAME] [PERSON_NAME]" at bounding box center [385, 255] width 133 height 12
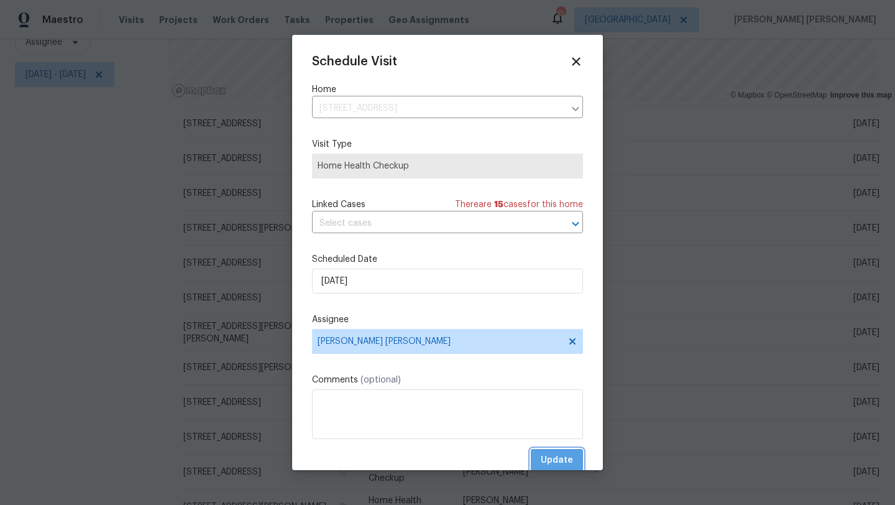
click at [574, 465] on button "Update" at bounding box center [557, 460] width 52 height 23
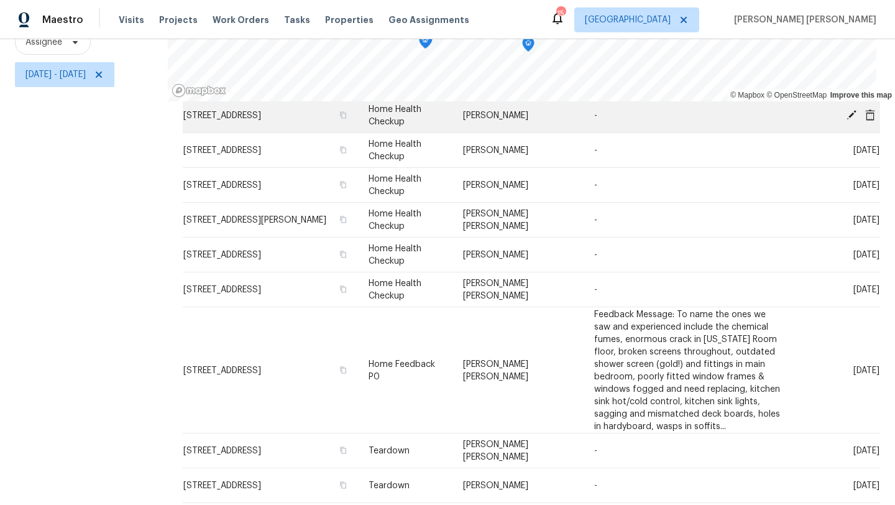
scroll to position [462, 0]
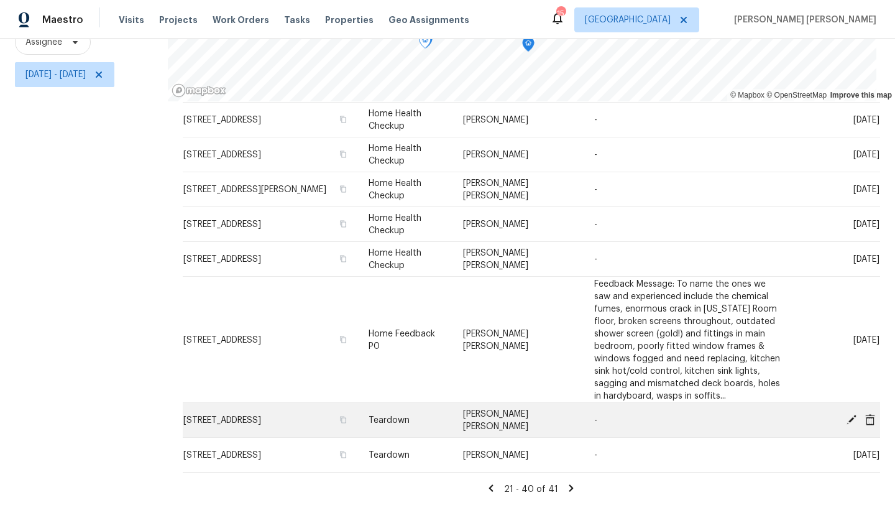
click at [855, 414] on icon at bounding box center [851, 419] width 10 height 10
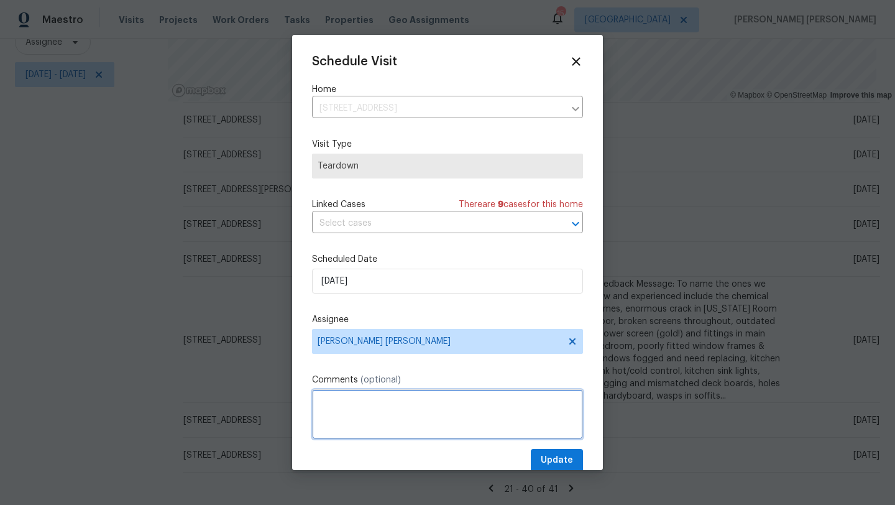
click at [395, 403] on textarea at bounding box center [447, 414] width 271 height 50
type textarea "[PERSON_NAME] 9/19"
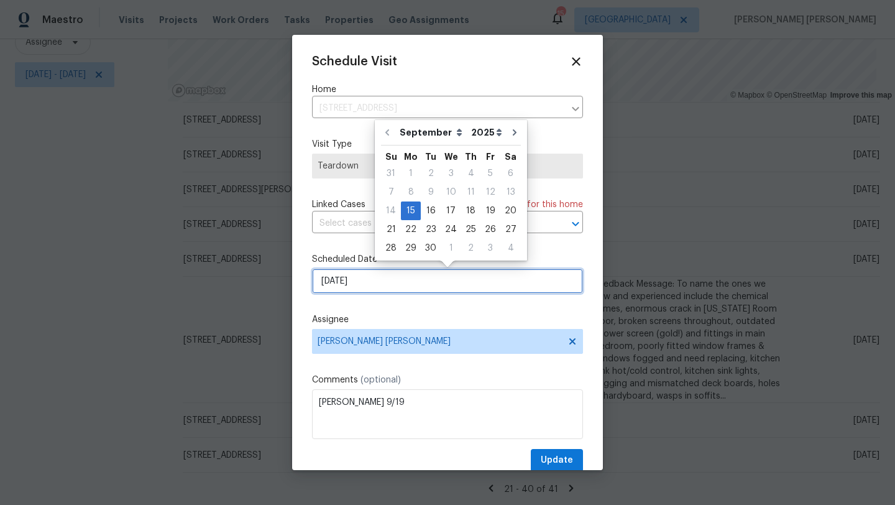
click at [377, 282] on input "[DATE]" at bounding box center [447, 280] width 271 height 25
click at [467, 209] on div "18" at bounding box center [470, 210] width 19 height 17
type input "[DATE]"
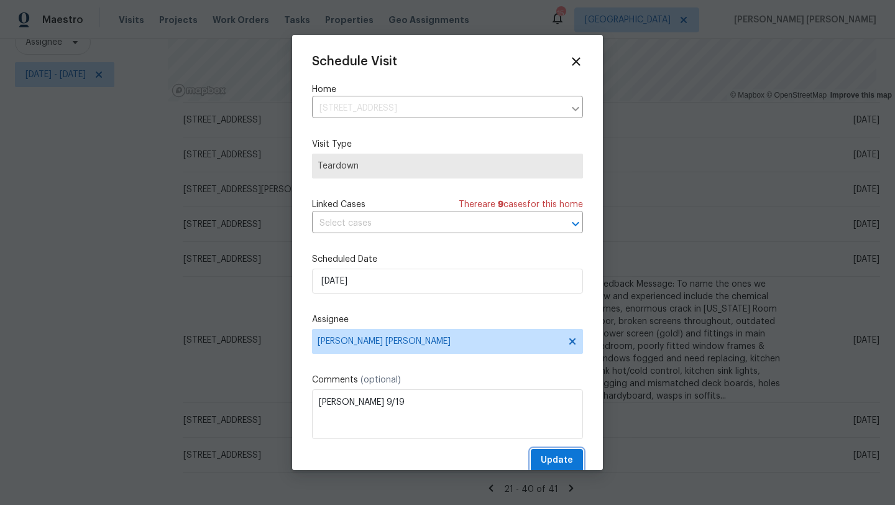
click at [566, 461] on span "Update" at bounding box center [557, 460] width 32 height 16
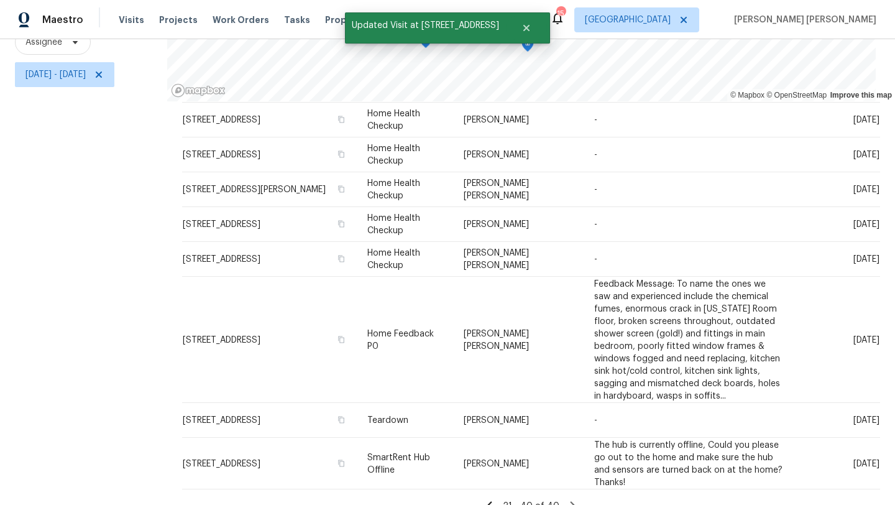
scroll to position [479, 0]
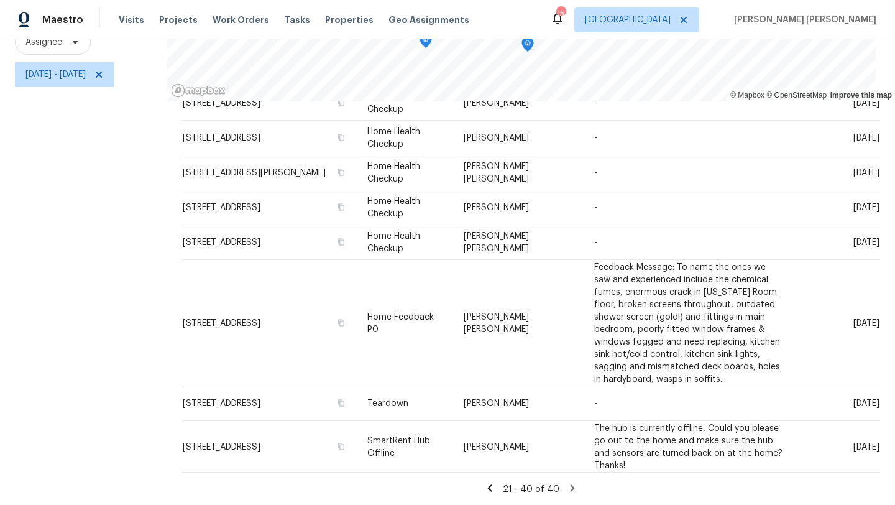
click at [574, 487] on icon at bounding box center [572, 487] width 11 height 11
click at [104, 70] on icon at bounding box center [99, 75] width 10 height 10
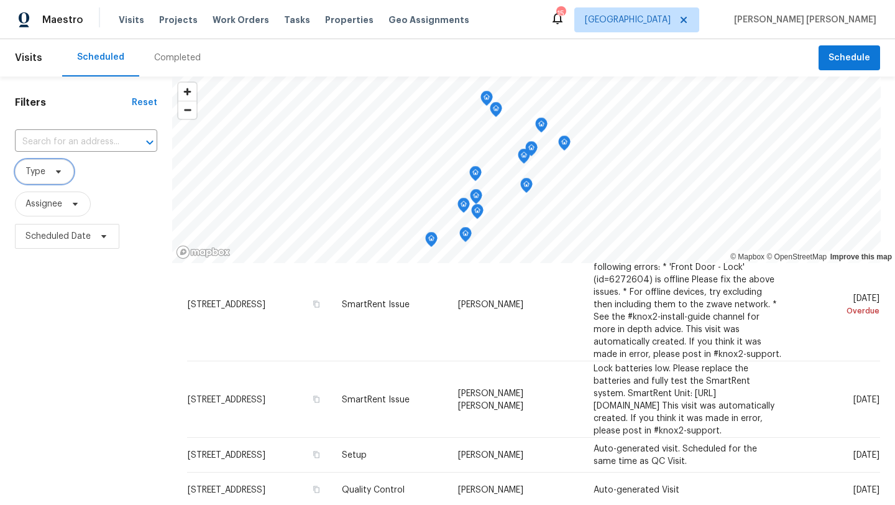
click at [54, 170] on icon at bounding box center [58, 172] width 10 height 10
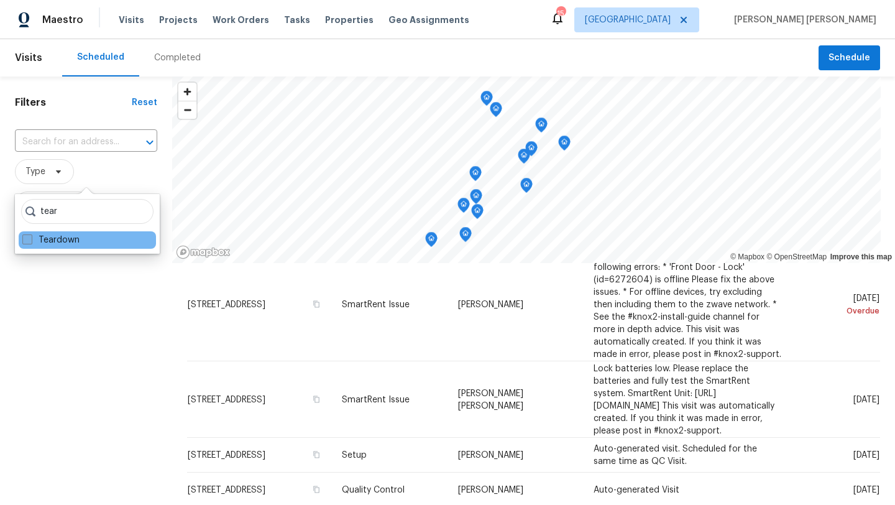
type input "tear"
click at [26, 235] on span at bounding box center [27, 239] width 10 height 10
click at [26, 235] on input "Teardown" at bounding box center [26, 238] width 8 height 8
checkbox input "true"
